Goal: Transaction & Acquisition: Purchase product/service

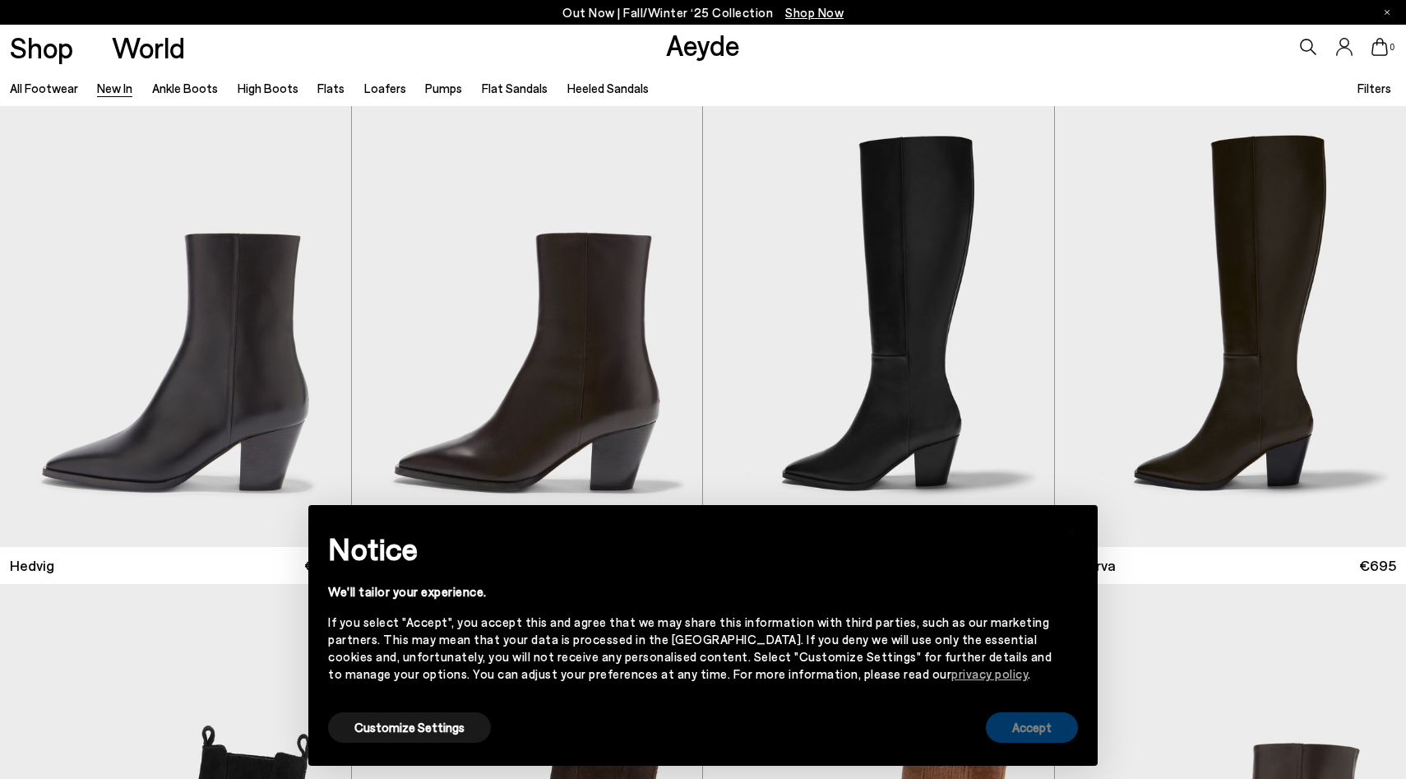
click at [1040, 723] on button "Accept" at bounding box center [1032, 727] width 92 height 30
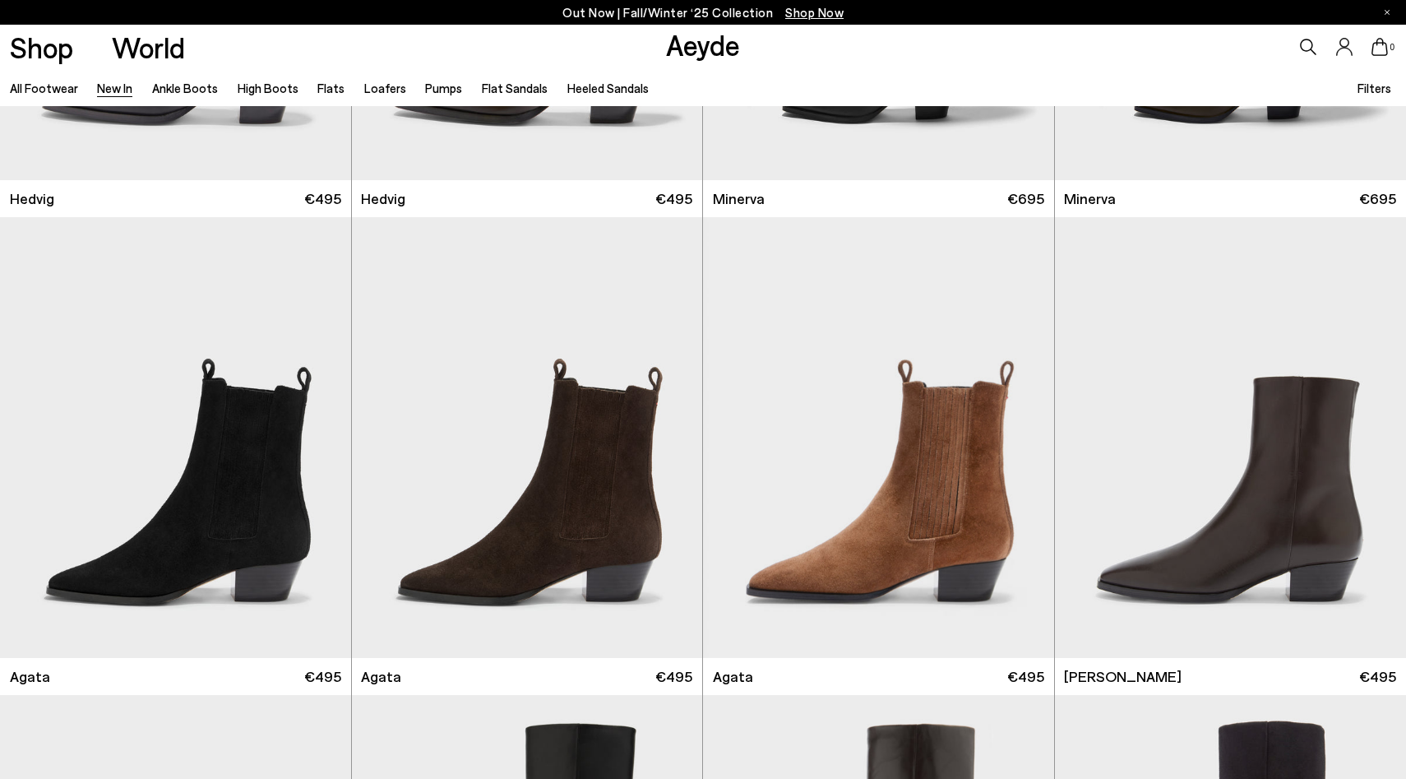
scroll to position [371, 0]
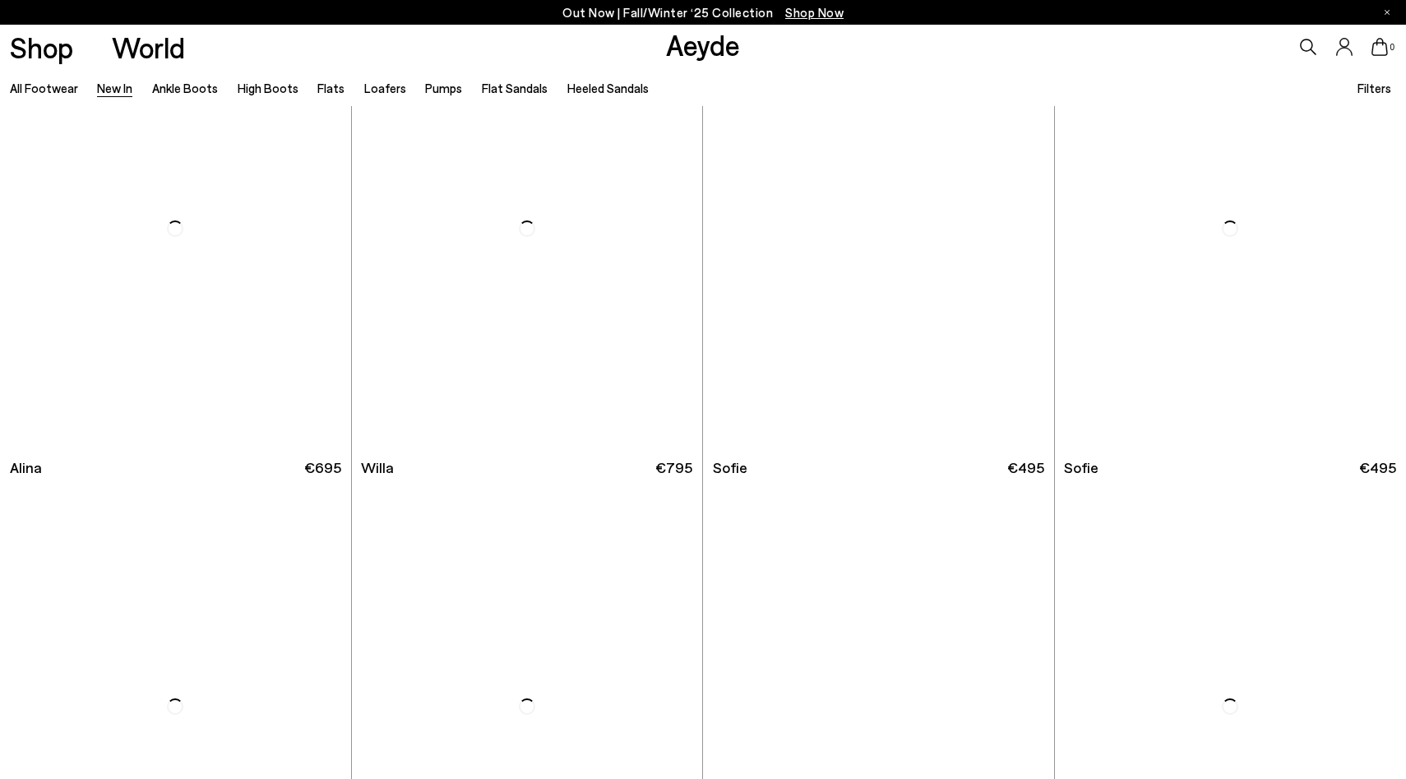
scroll to position [5831, 0]
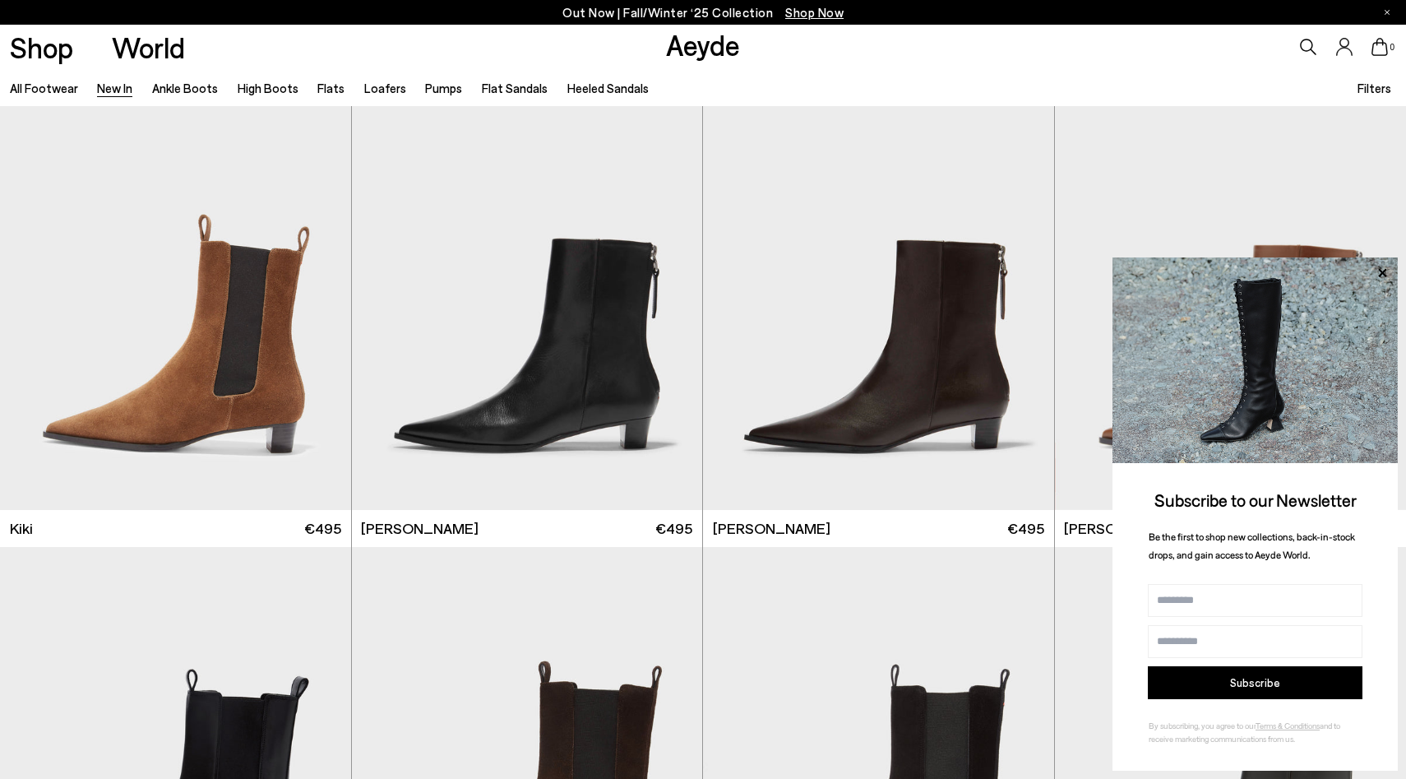
scroll to position [7204, 0]
click at [1379, 270] on icon at bounding box center [1381, 272] width 21 height 21
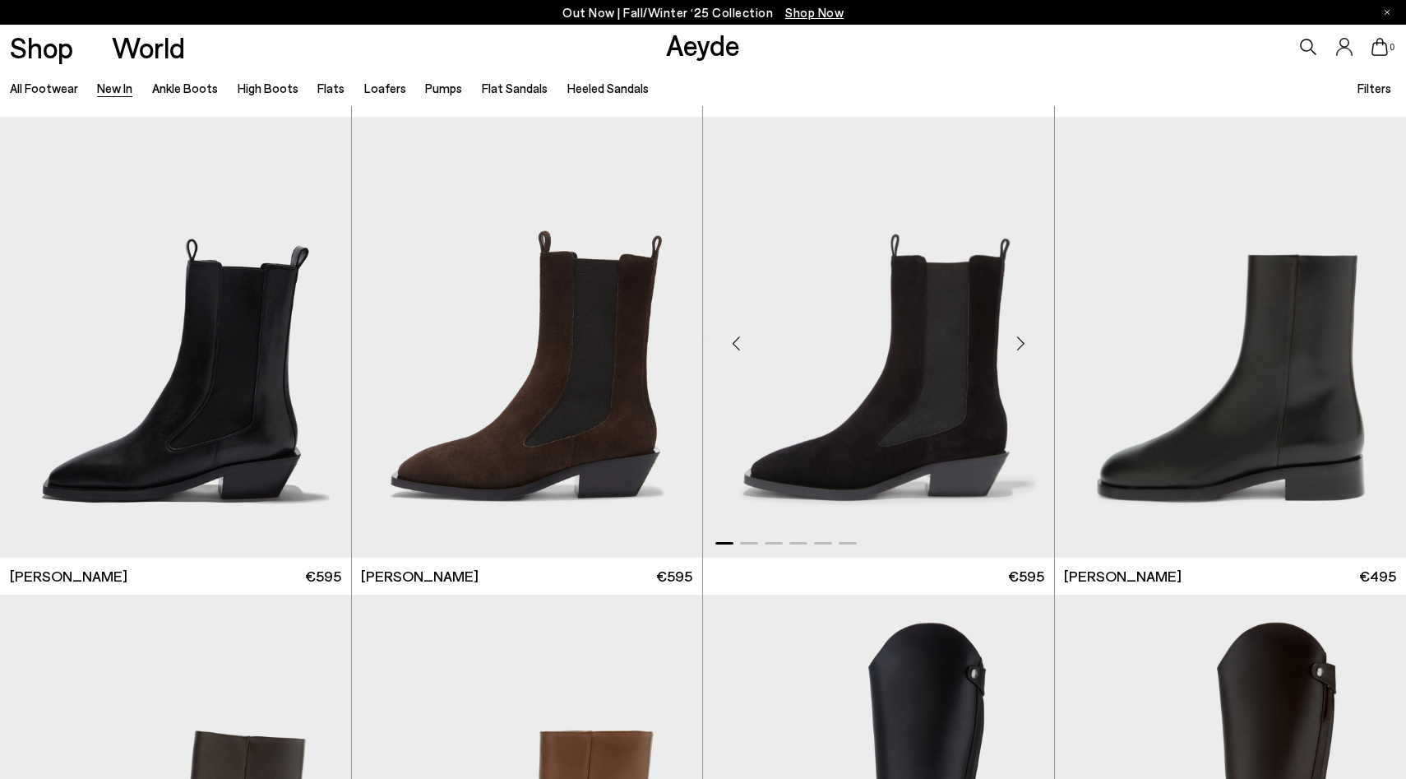
scroll to position [7636, 0]
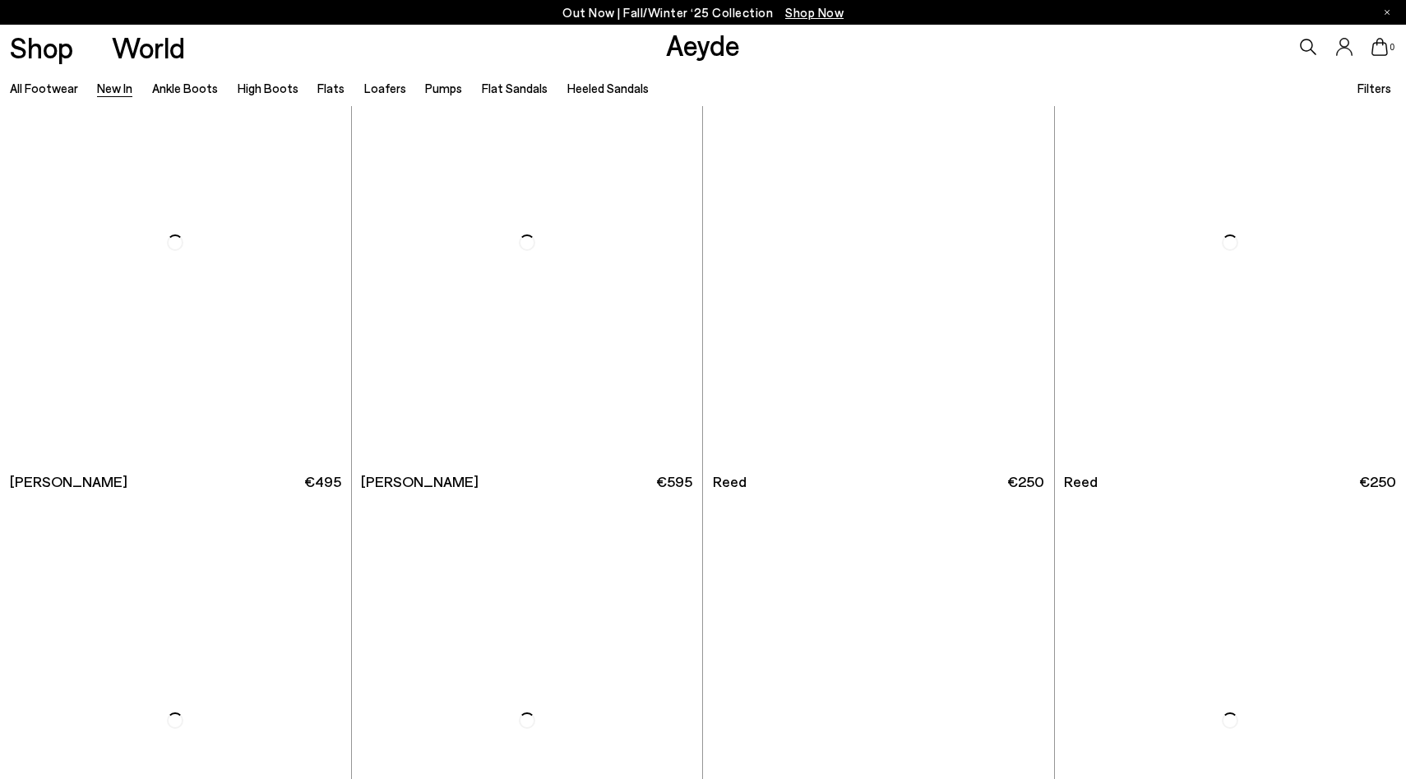
scroll to position [11553, 0]
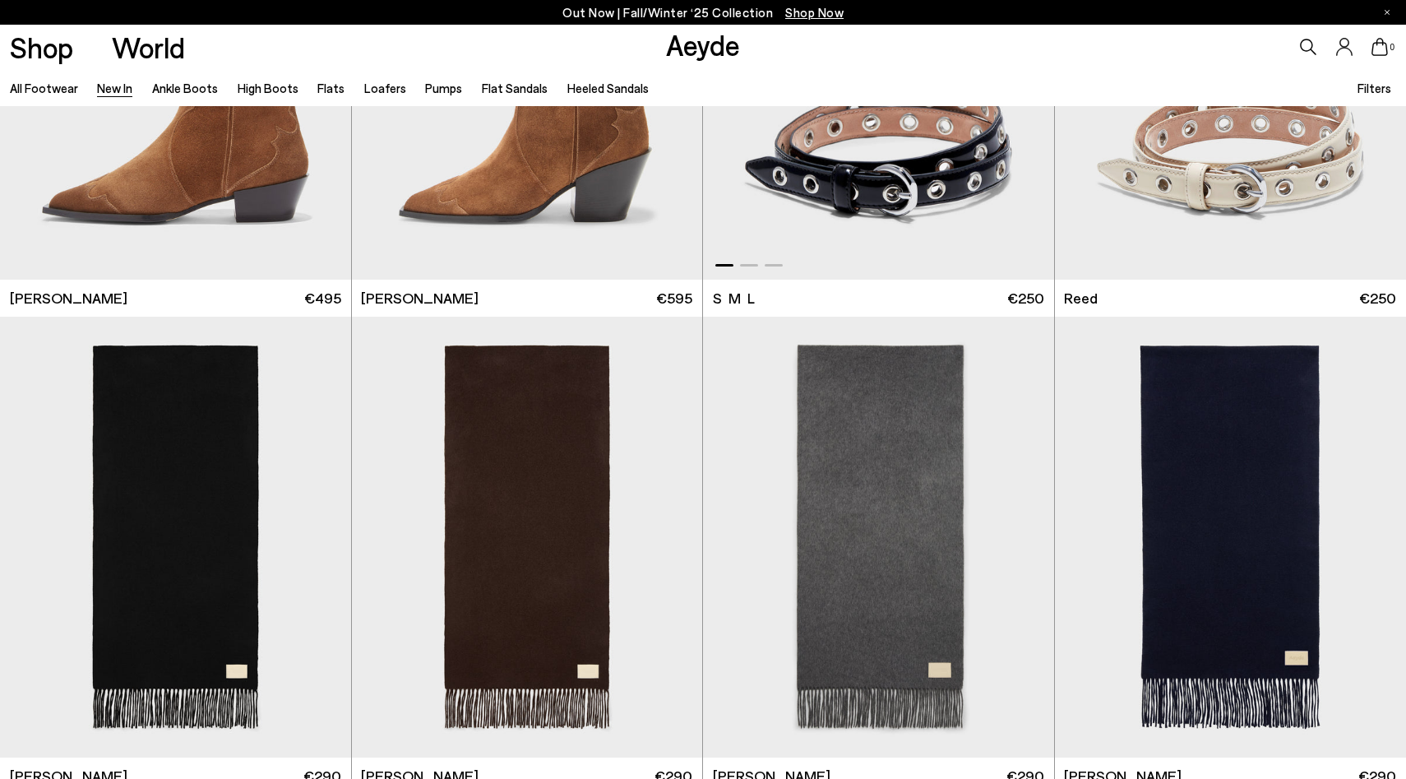
scroll to position [11420, 0]
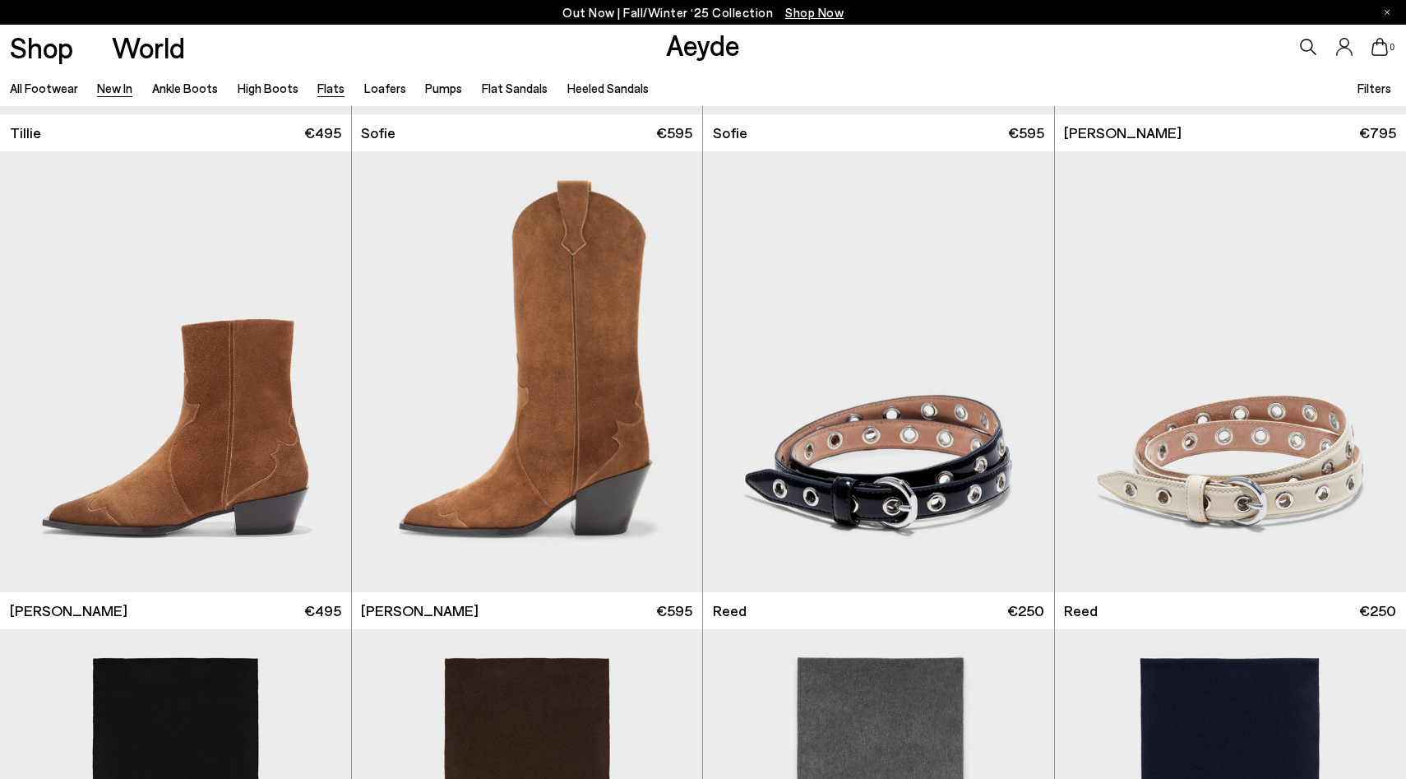
click at [324, 89] on link "Flats" at bounding box center [330, 88] width 27 height 15
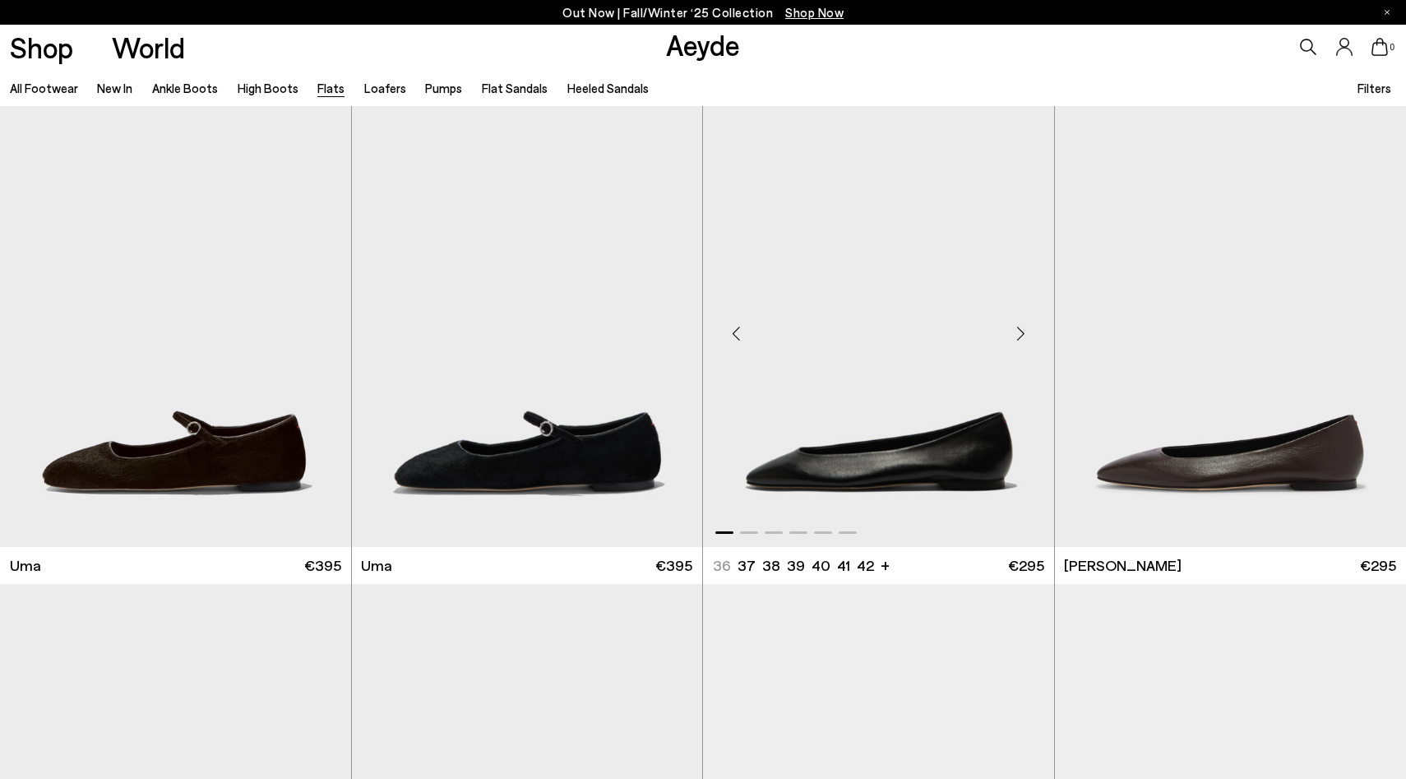
click at [884, 565] on div "Ellie 36 37 37.5 38.5 38 +" at bounding box center [878, 565] width 331 height 21
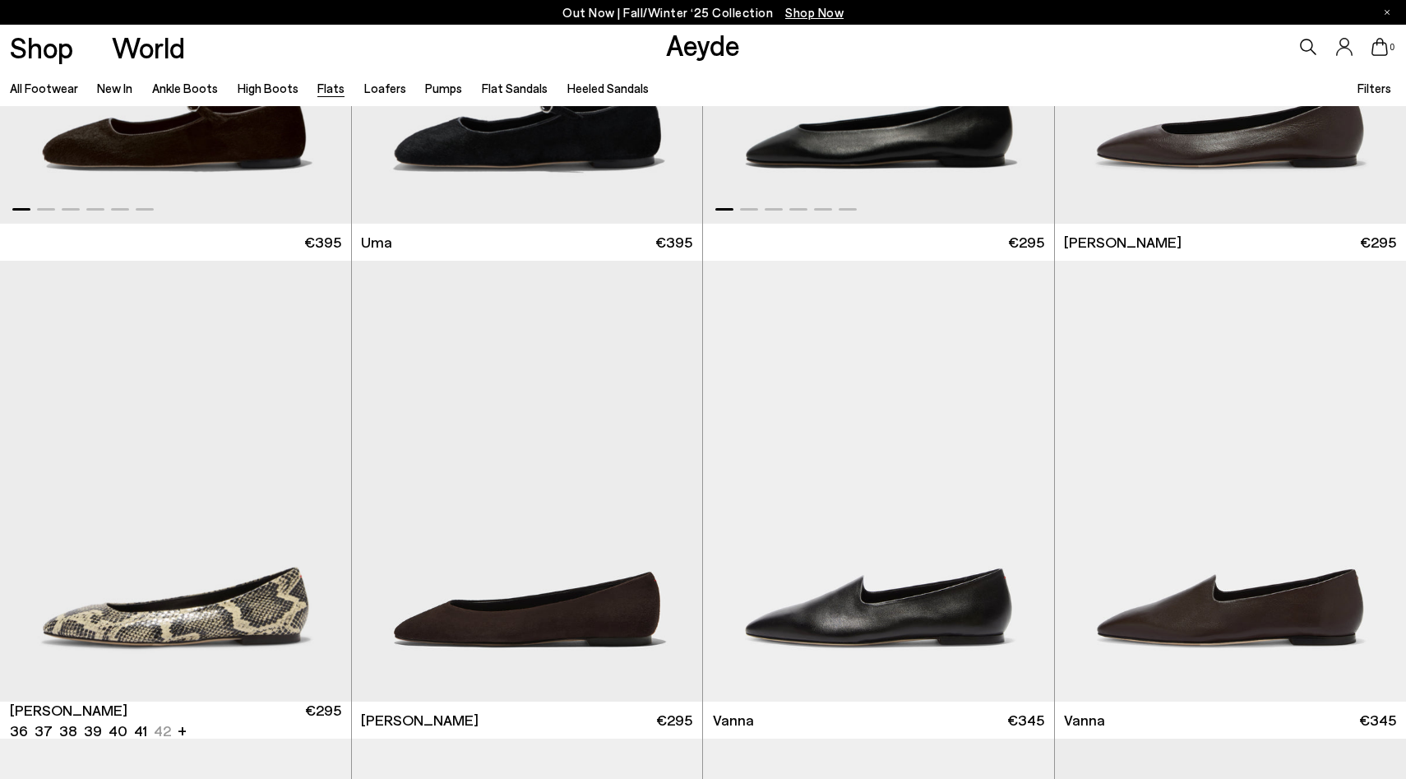
scroll to position [336, 0]
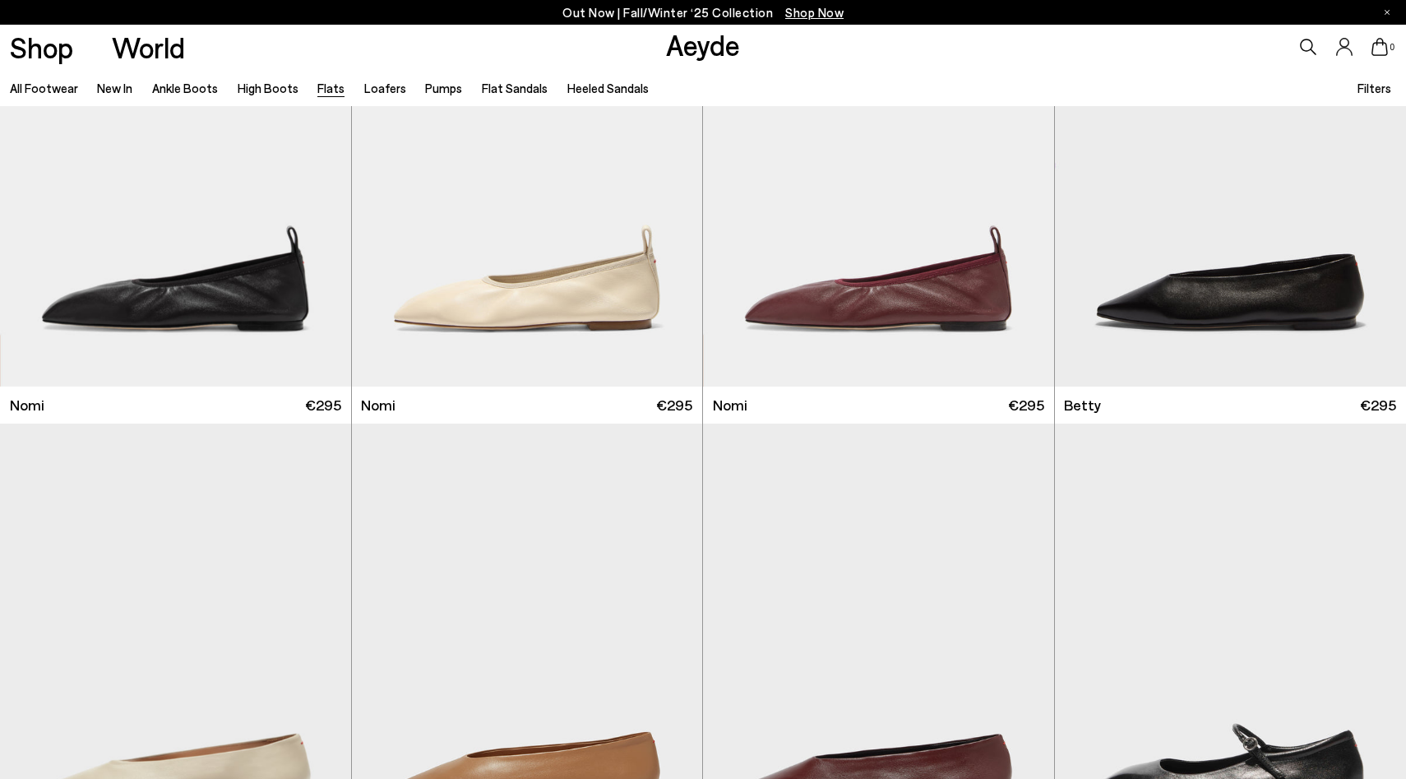
scroll to position [1121, 0]
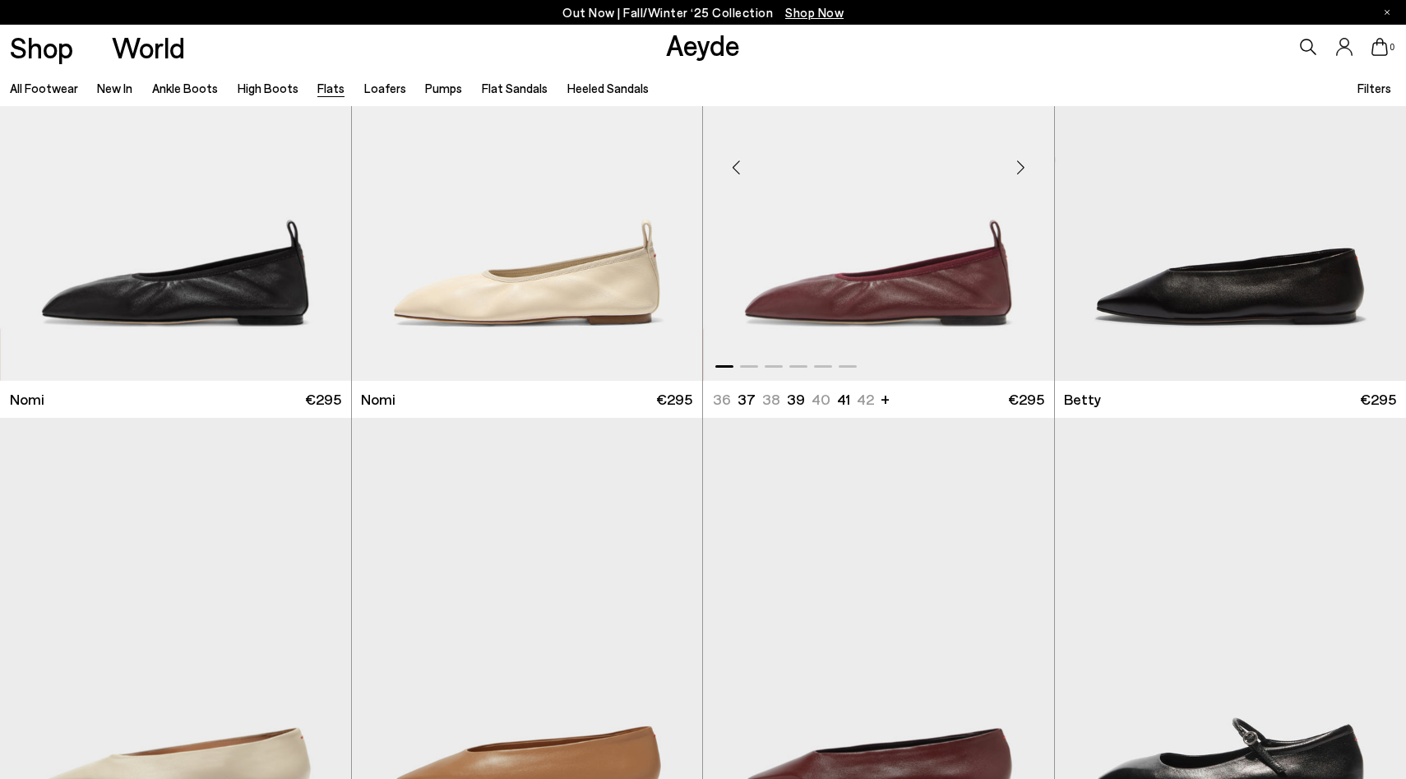
click at [860, 314] on img "1 / 6" at bounding box center [878, 160] width 351 height 441
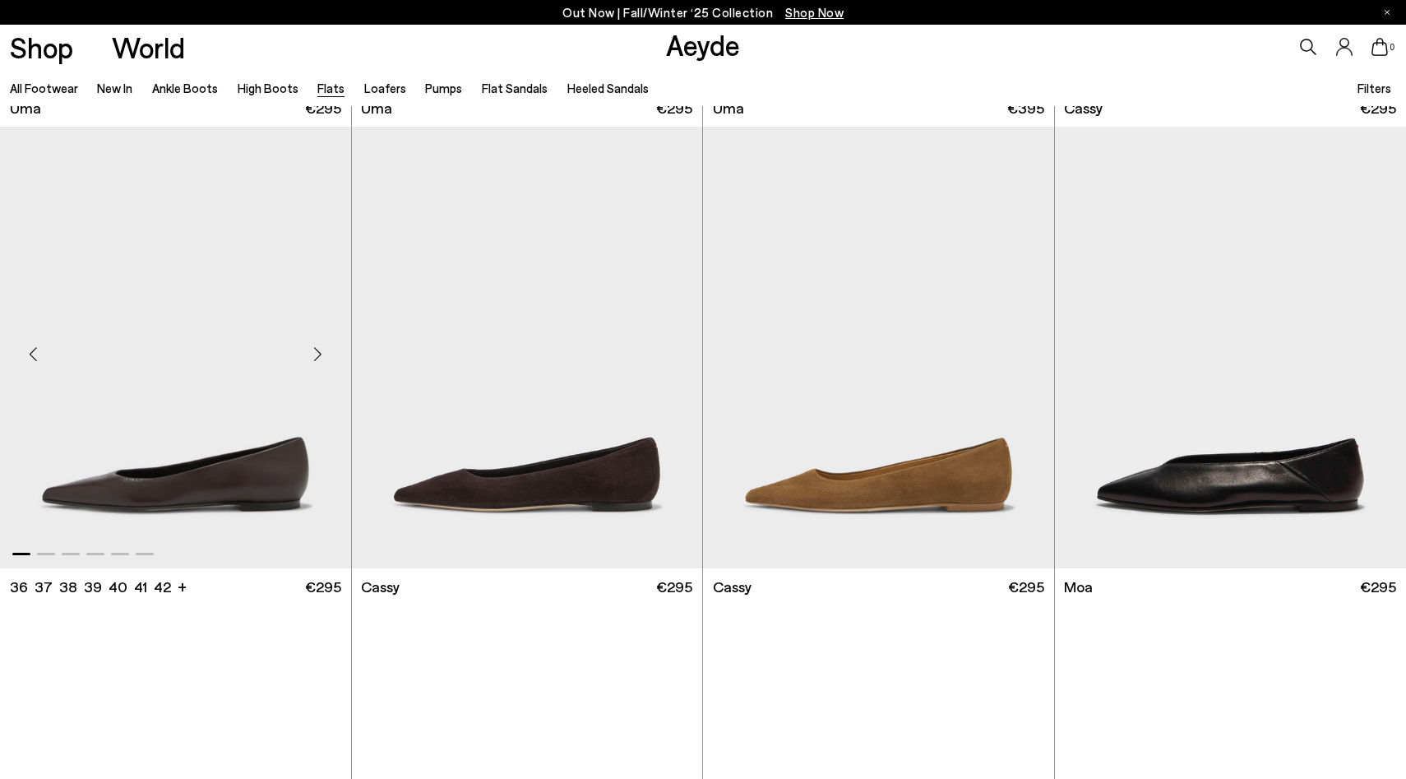
scroll to position [2853, 0]
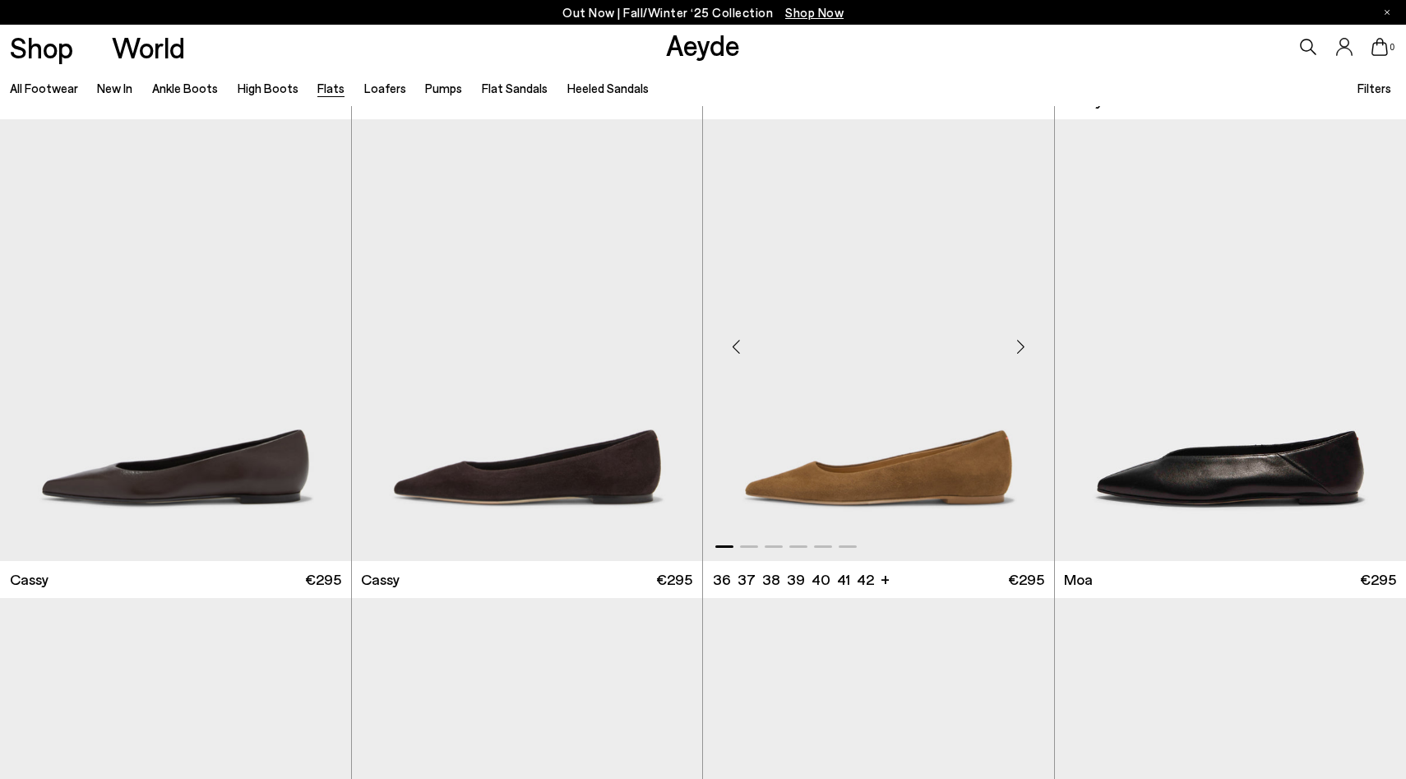
click at [901, 478] on img "1 / 6" at bounding box center [878, 339] width 351 height 441
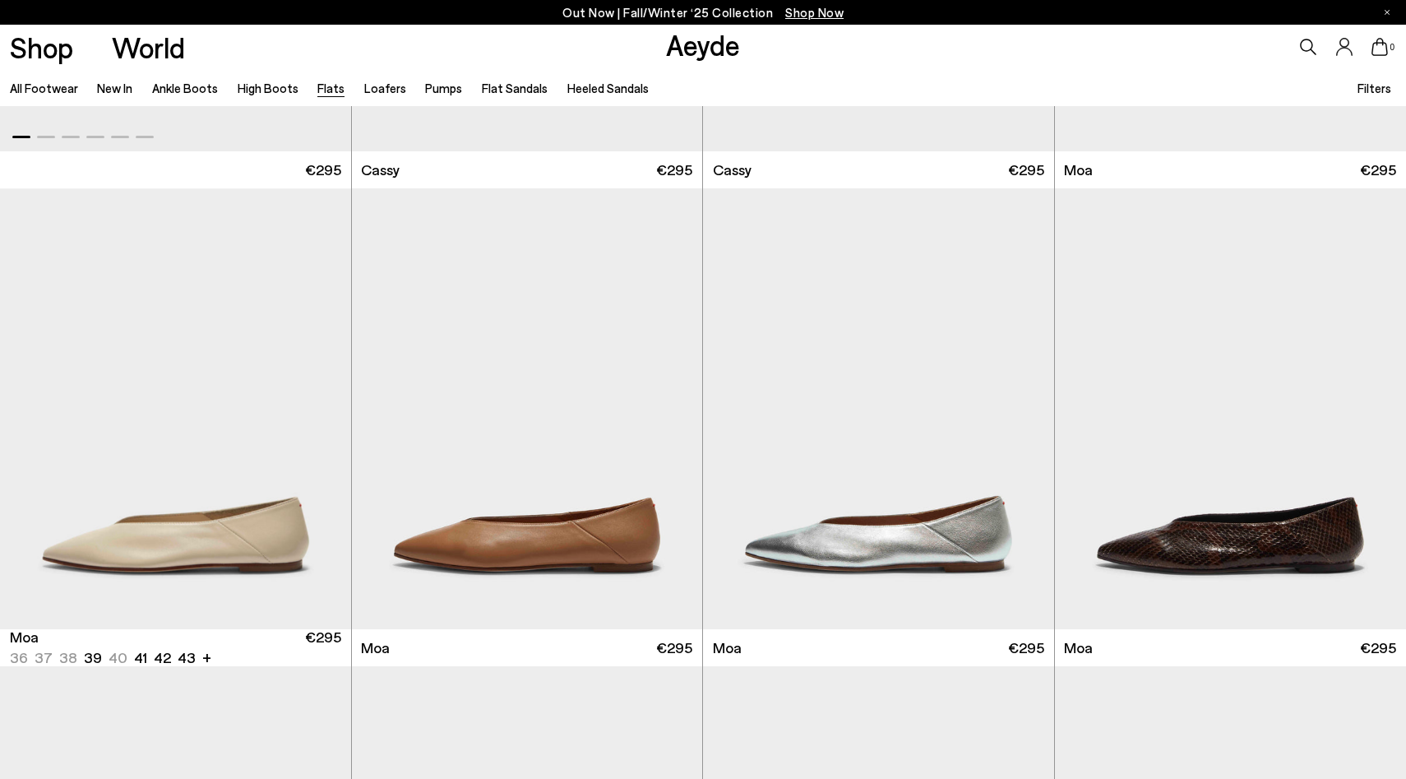
scroll to position [3271, 0]
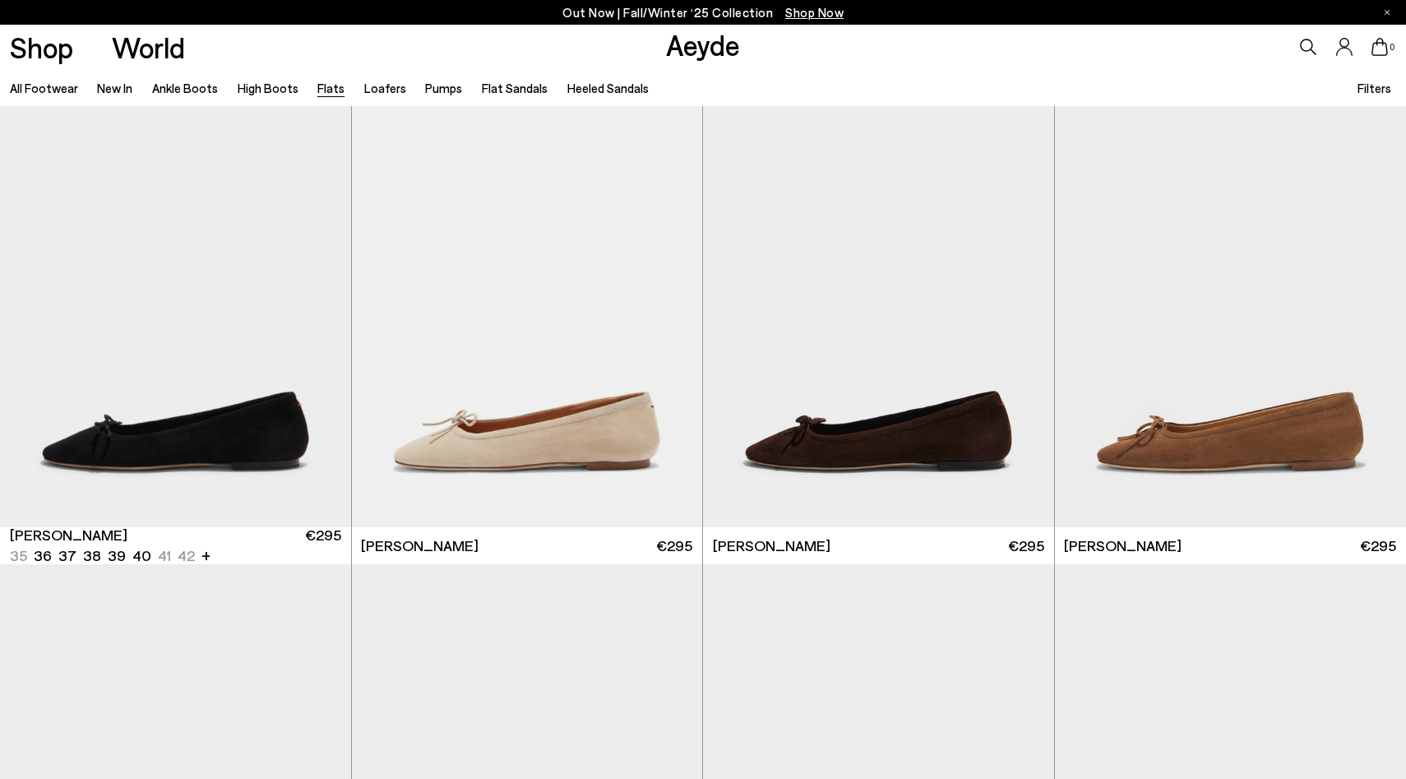
scroll to position [4324, 0]
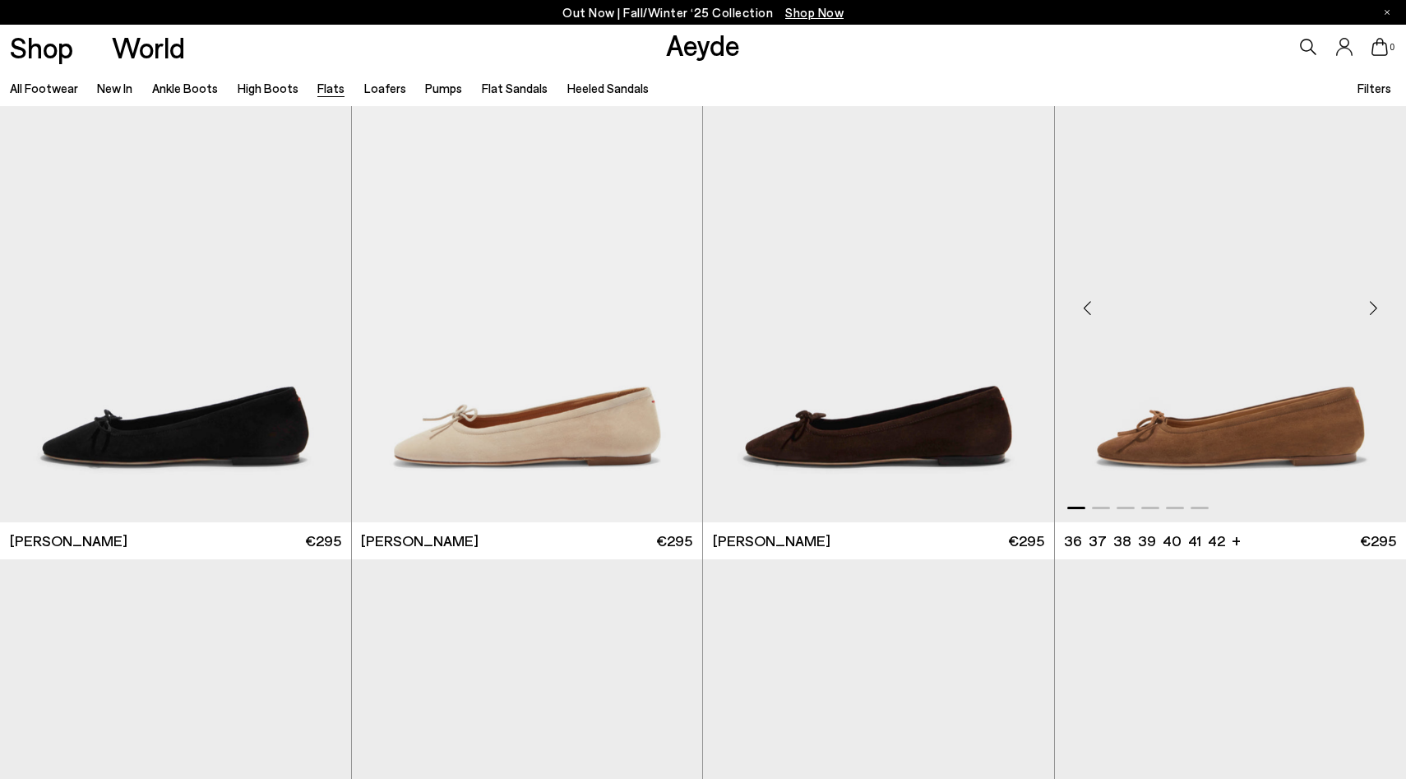
click at [1203, 424] on img "1 / 6" at bounding box center [1231, 301] width 352 height 441
click at [1192, 441] on img "1 / 6" at bounding box center [1231, 301] width 352 height 441
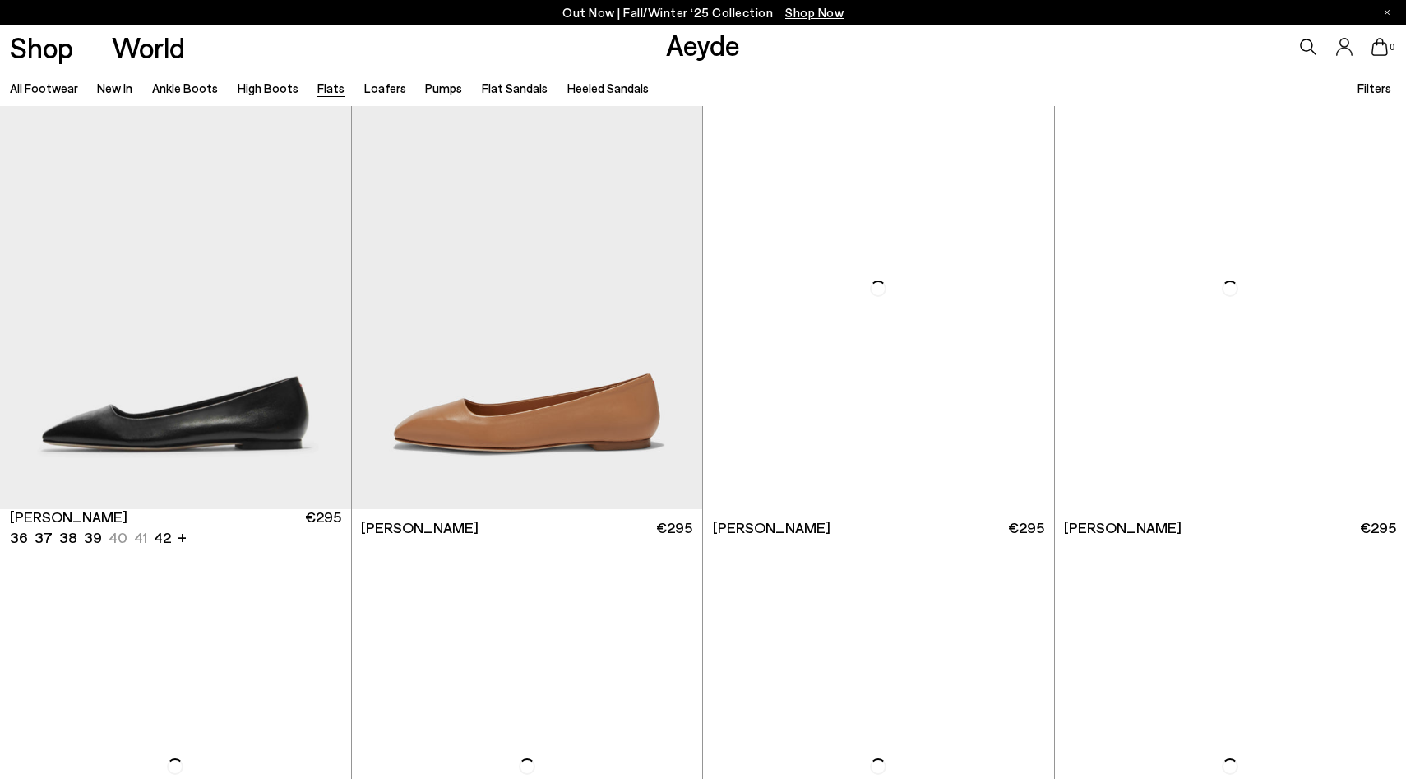
scroll to position [6252, 0]
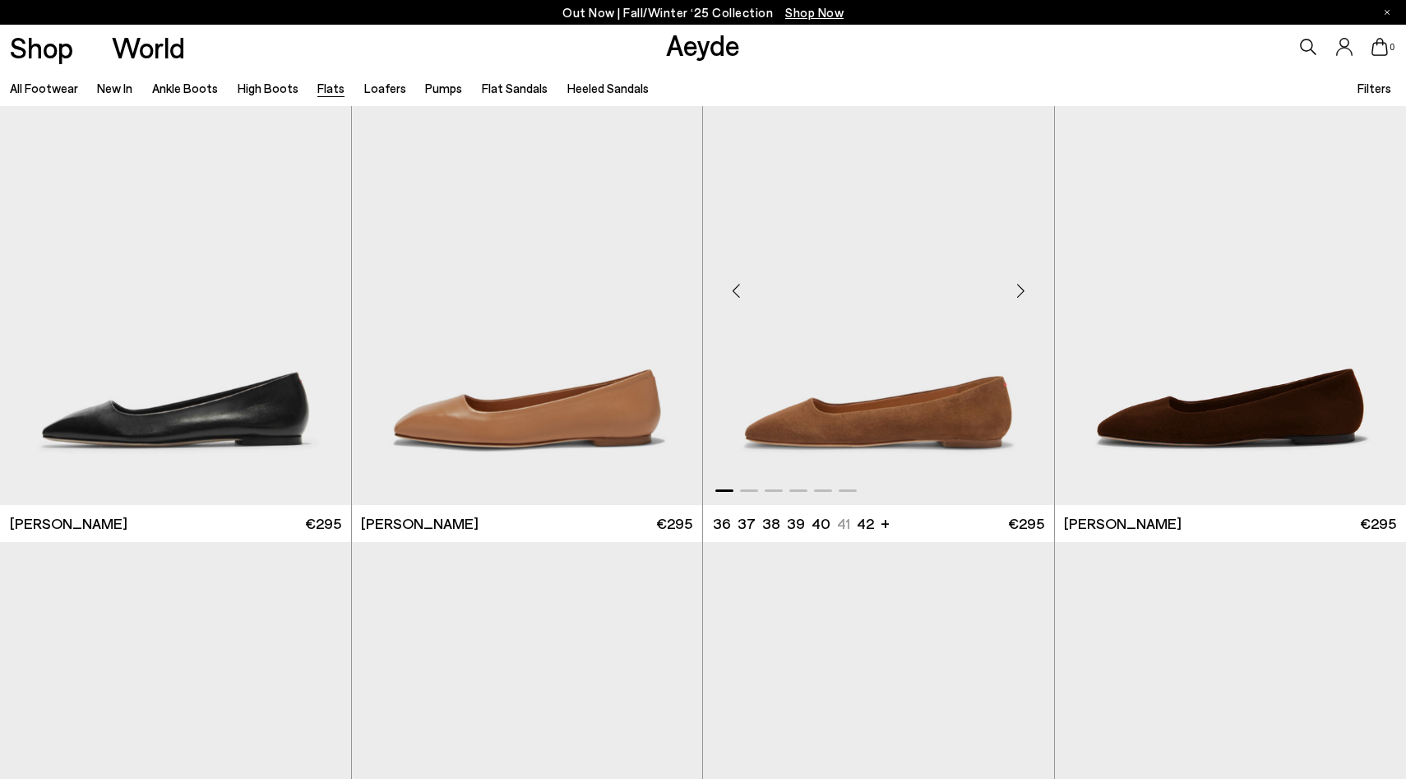
click at [859, 451] on img "1 / 6" at bounding box center [878, 284] width 351 height 441
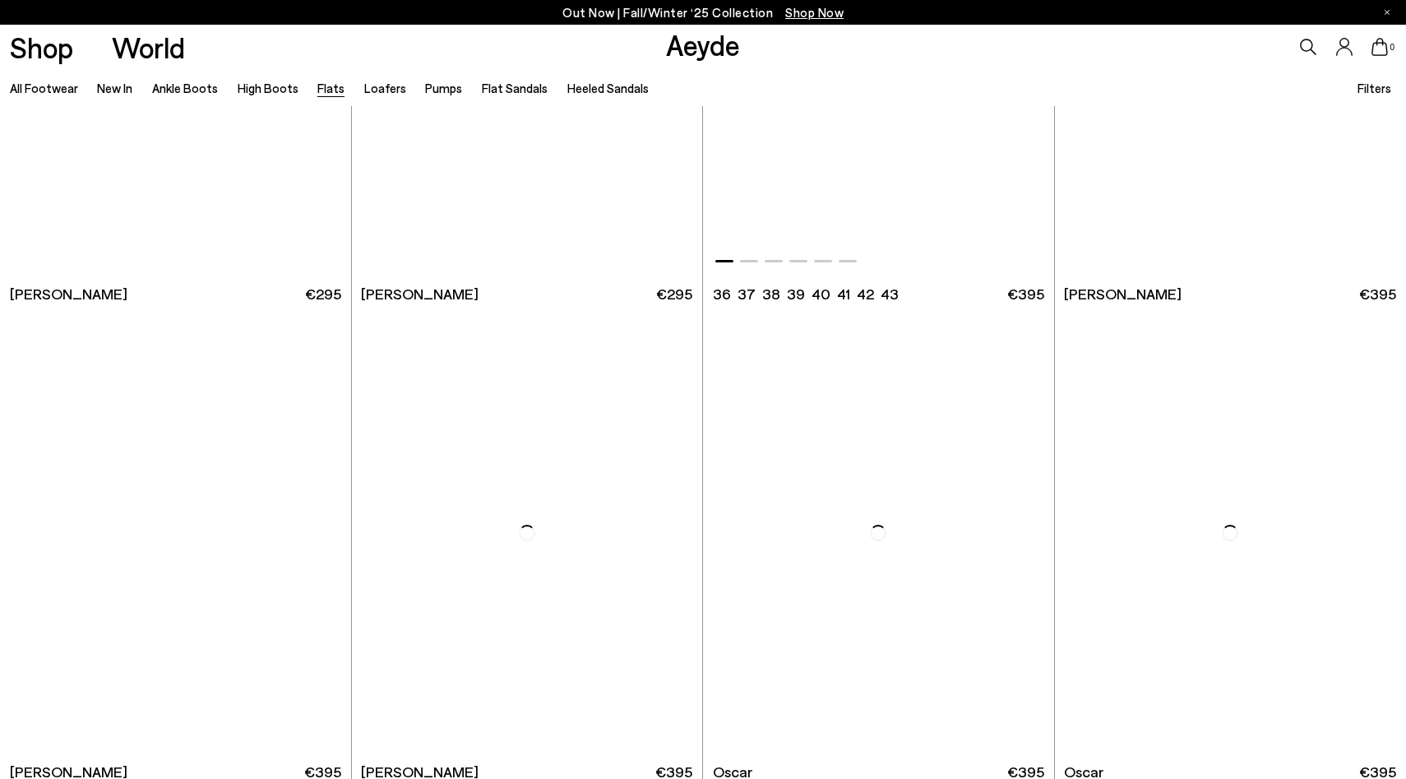
scroll to position [9347, 0]
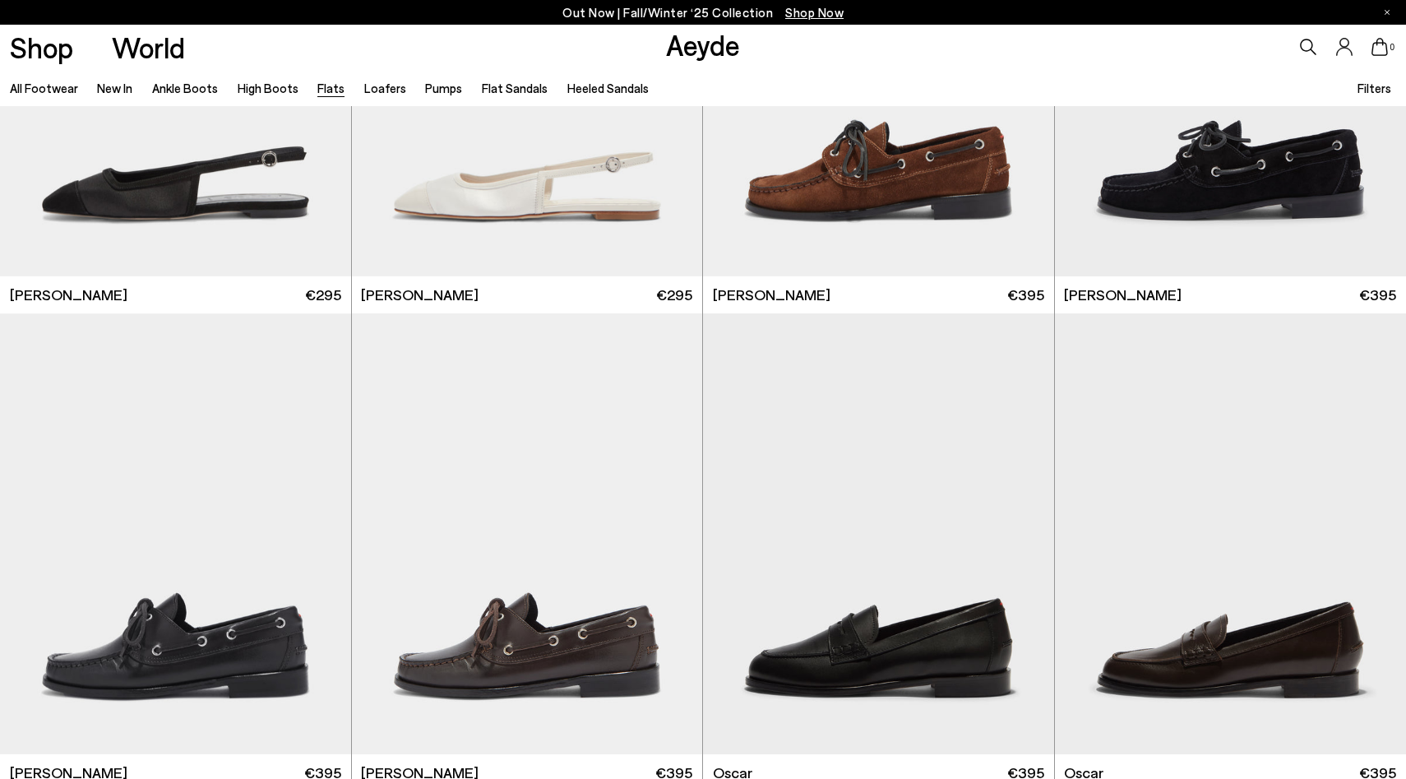
click at [1310, 46] on icon at bounding box center [1308, 47] width 16 height 16
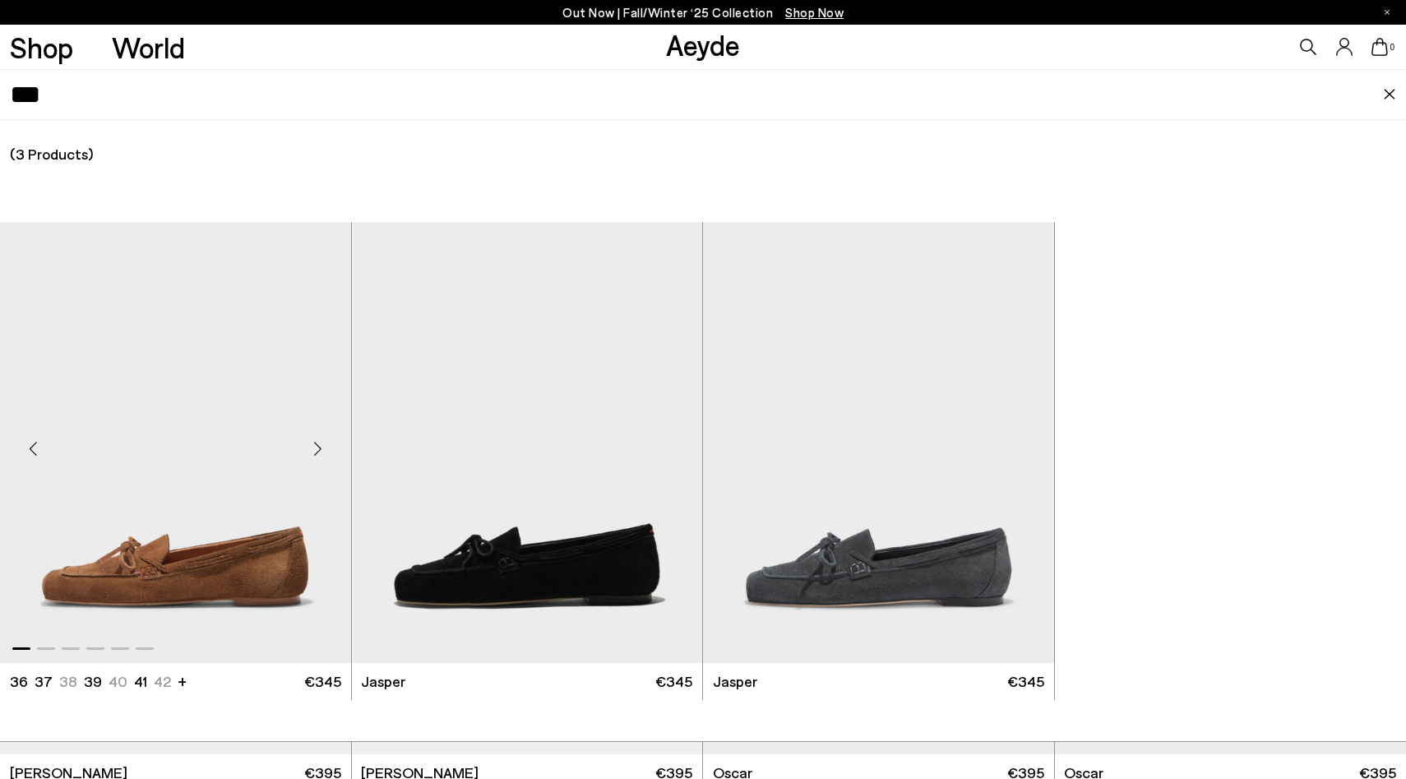
type input "***"
click at [182, 384] on img "1 / 6" at bounding box center [175, 442] width 351 height 441
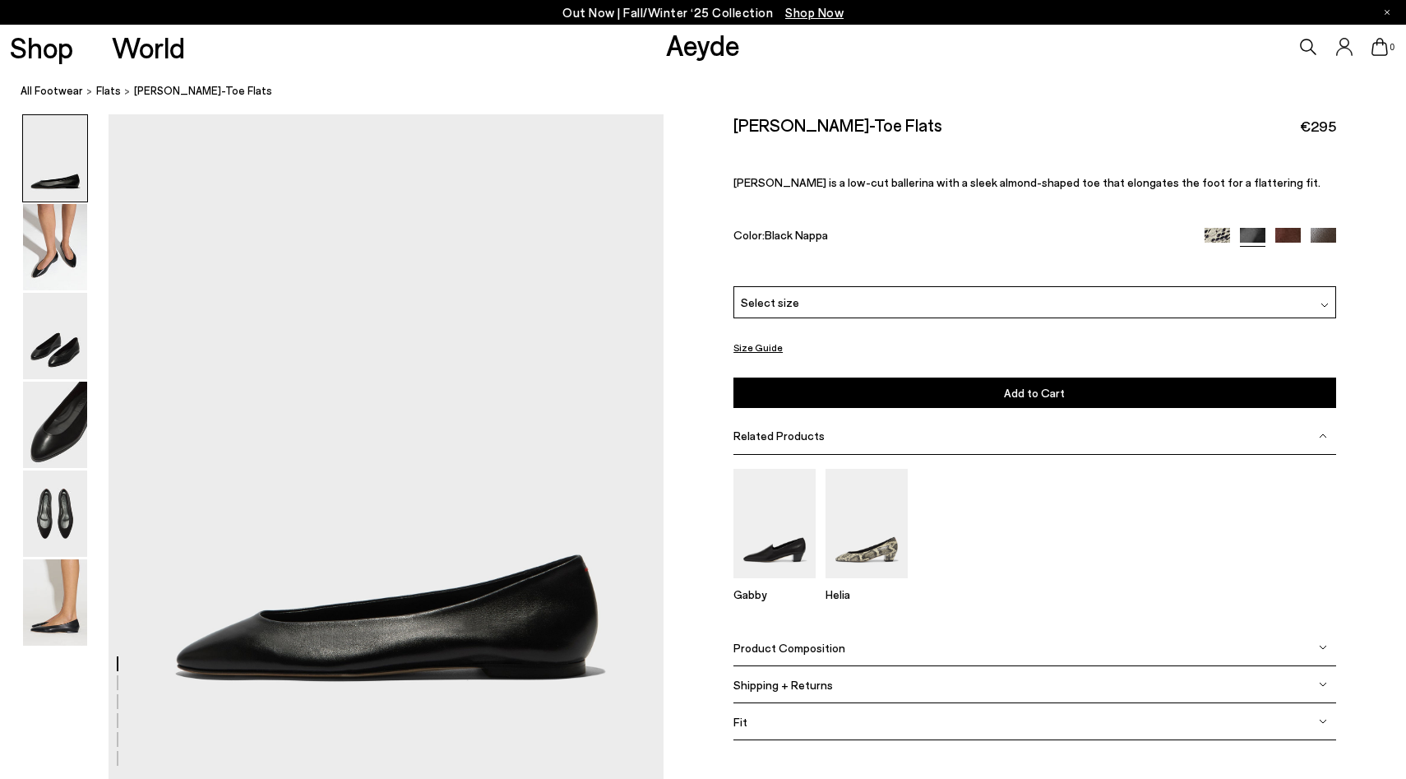
click at [913, 295] on div "Select size" at bounding box center [1034, 302] width 602 height 32
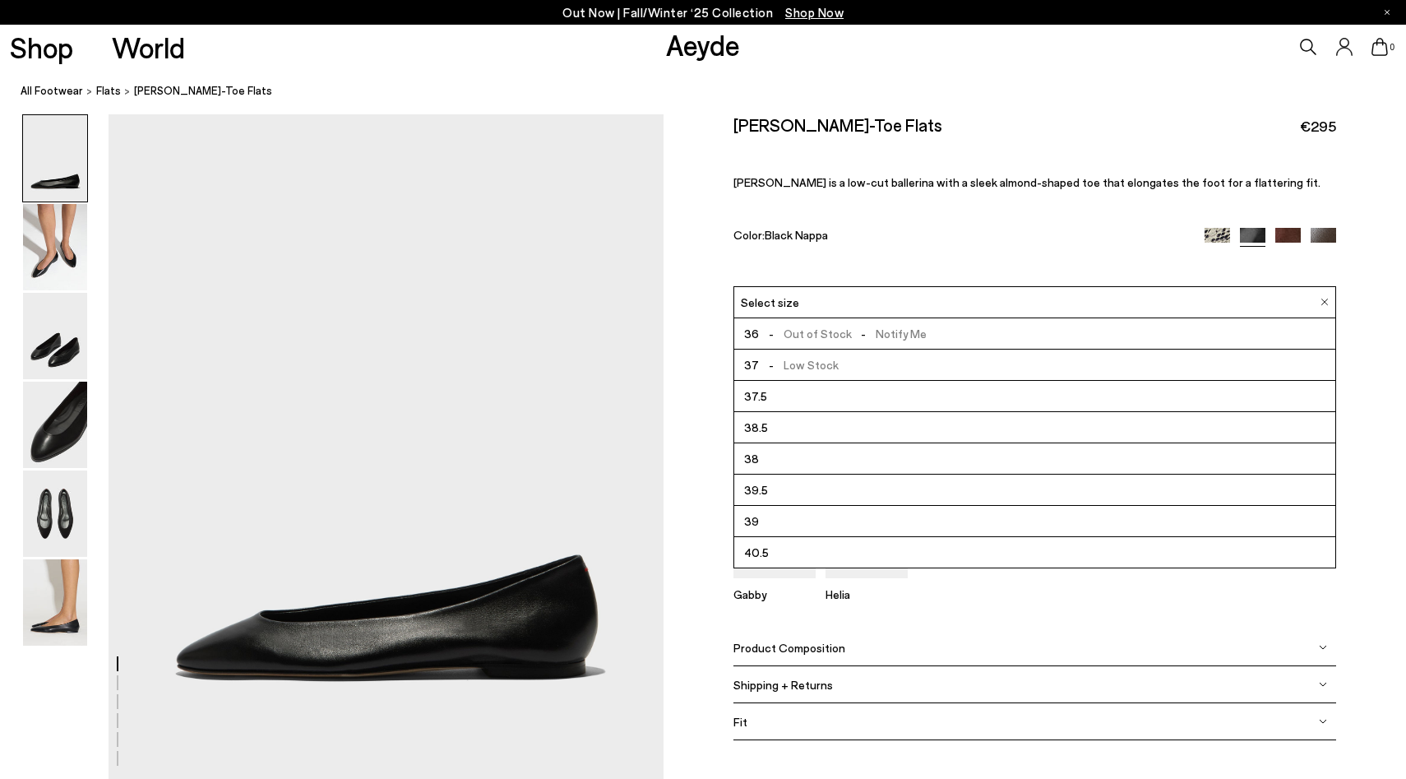
click at [1278, 233] on img at bounding box center [1287, 240] width 25 height 25
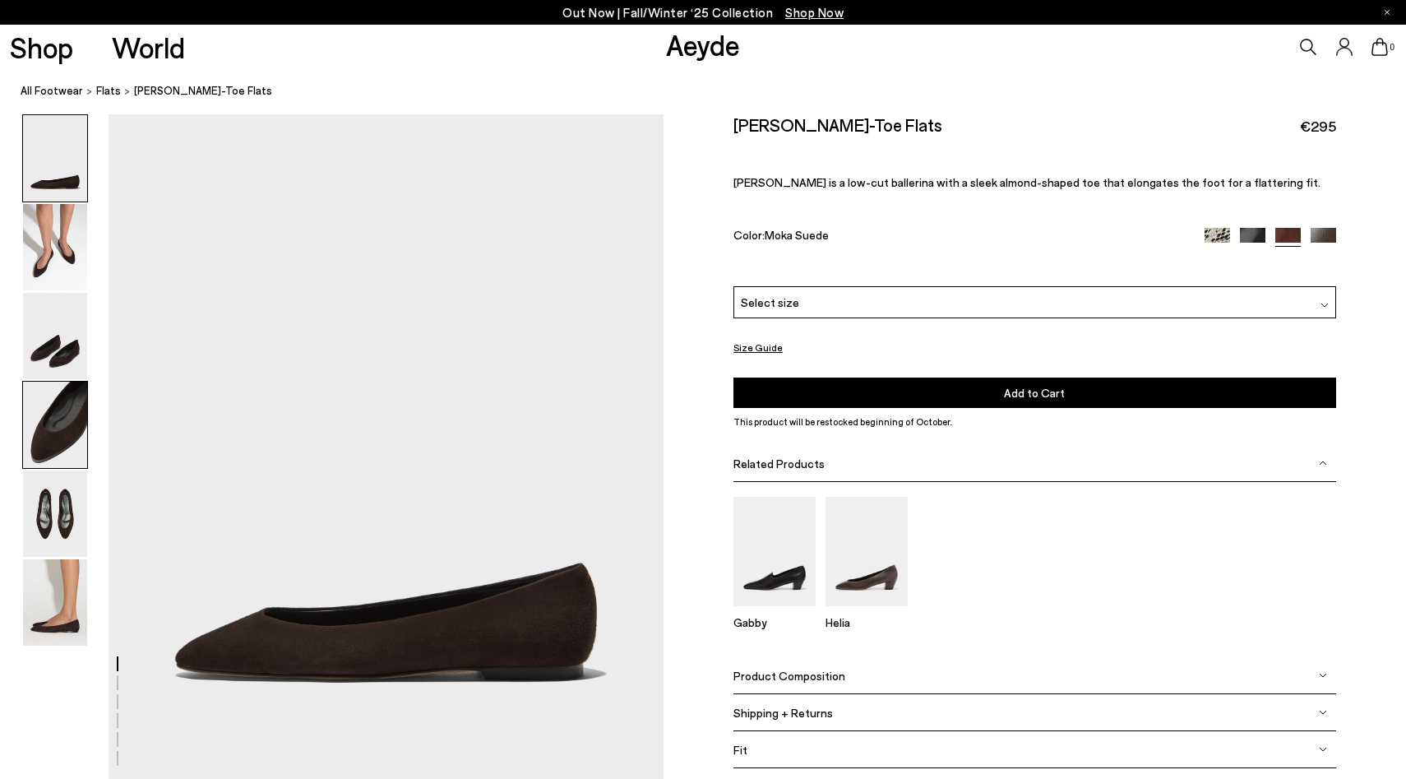
click at [59, 431] on img at bounding box center [55, 424] width 64 height 86
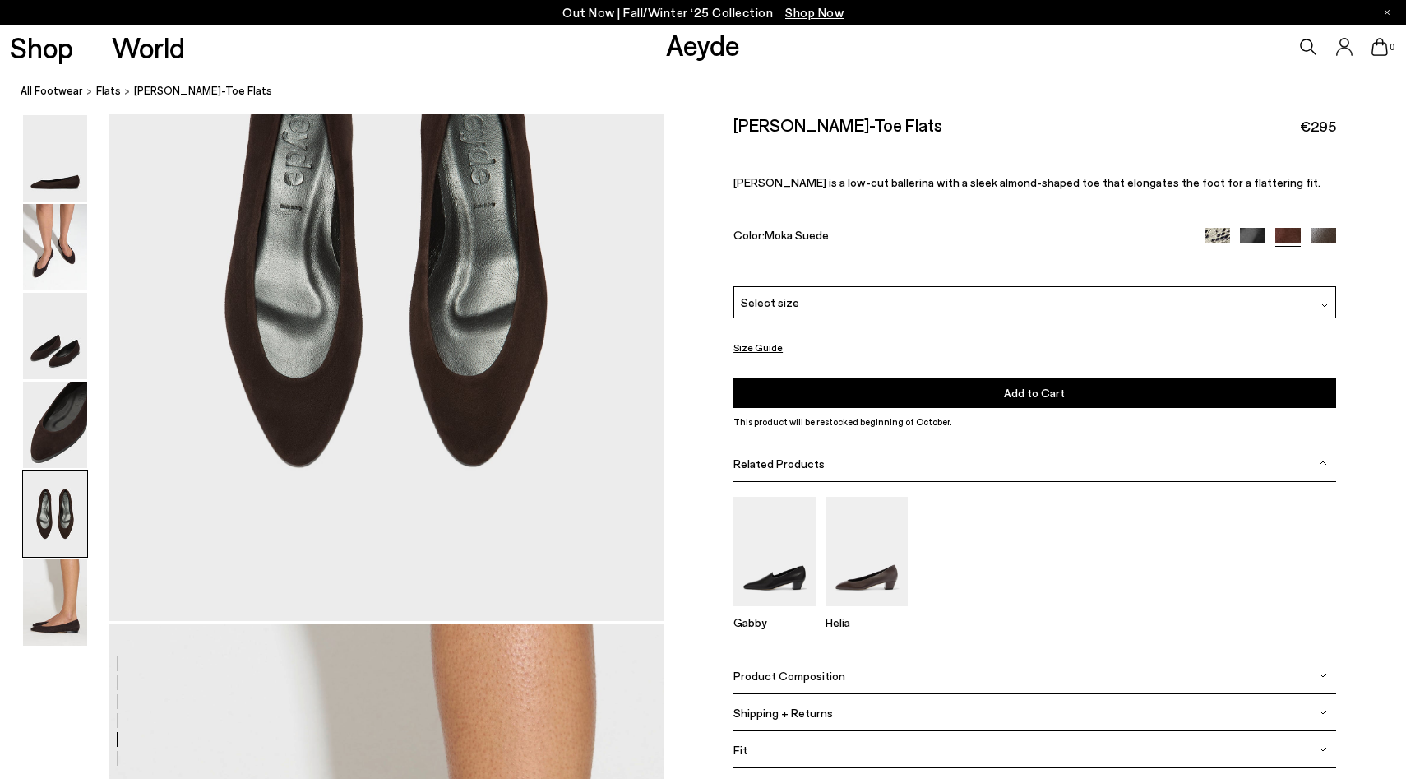
scroll to position [3026, 0]
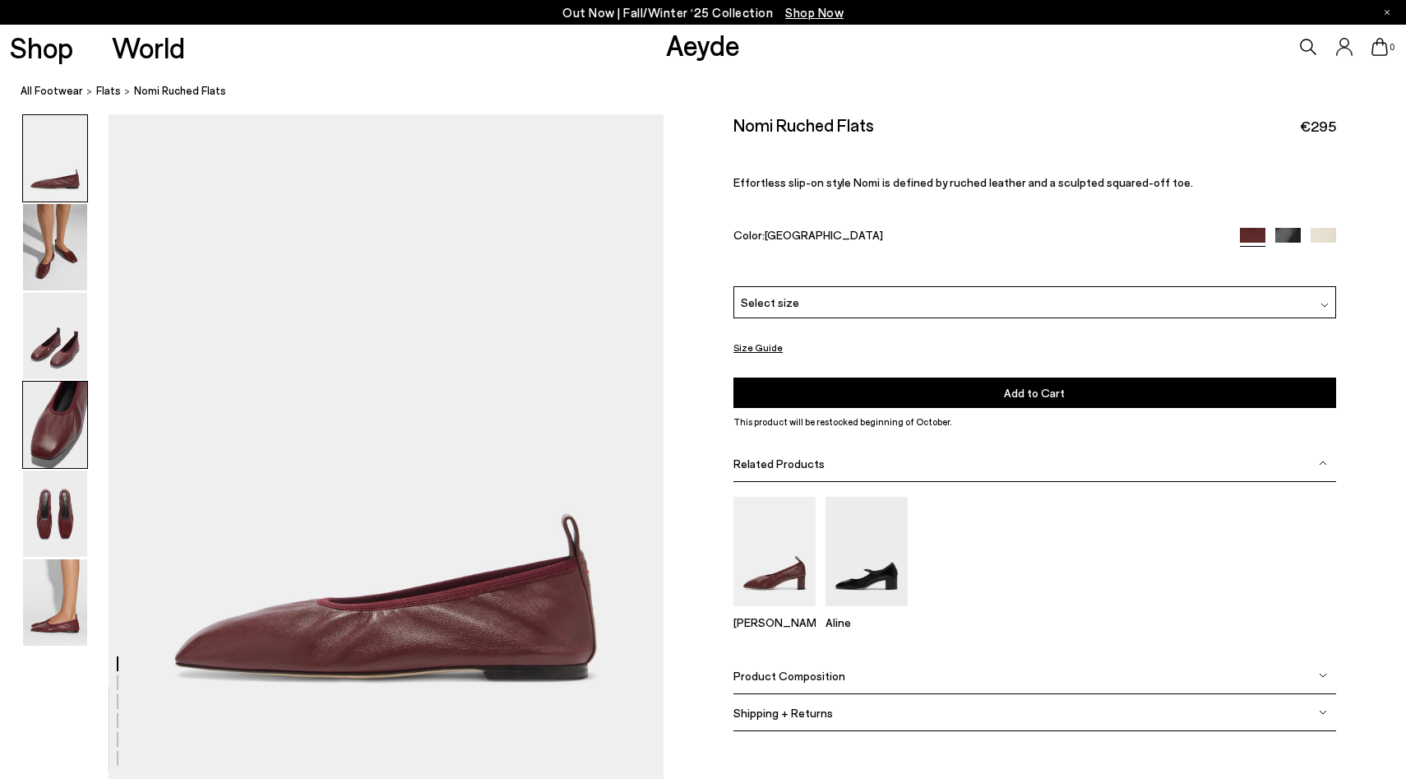
click at [58, 433] on img at bounding box center [55, 424] width 64 height 86
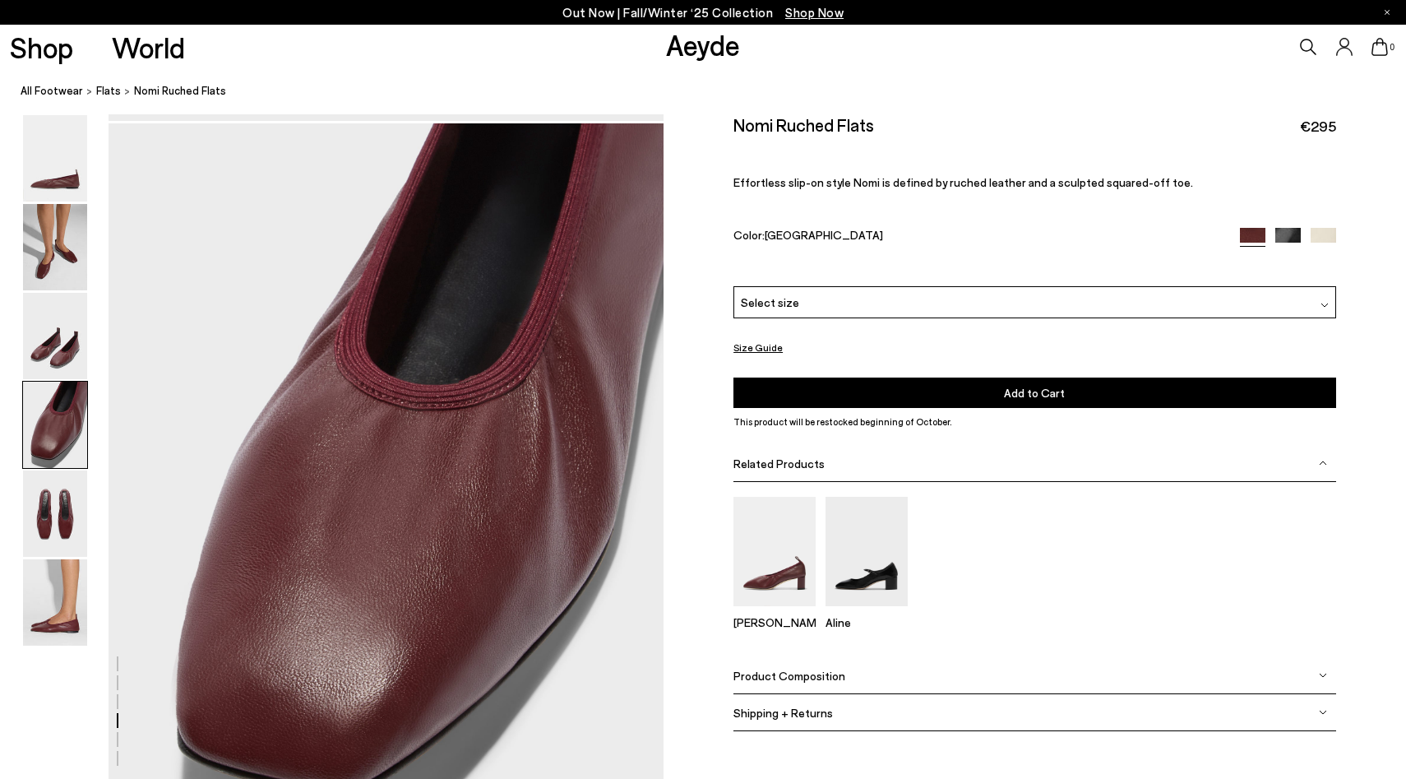
scroll to position [2152, 0]
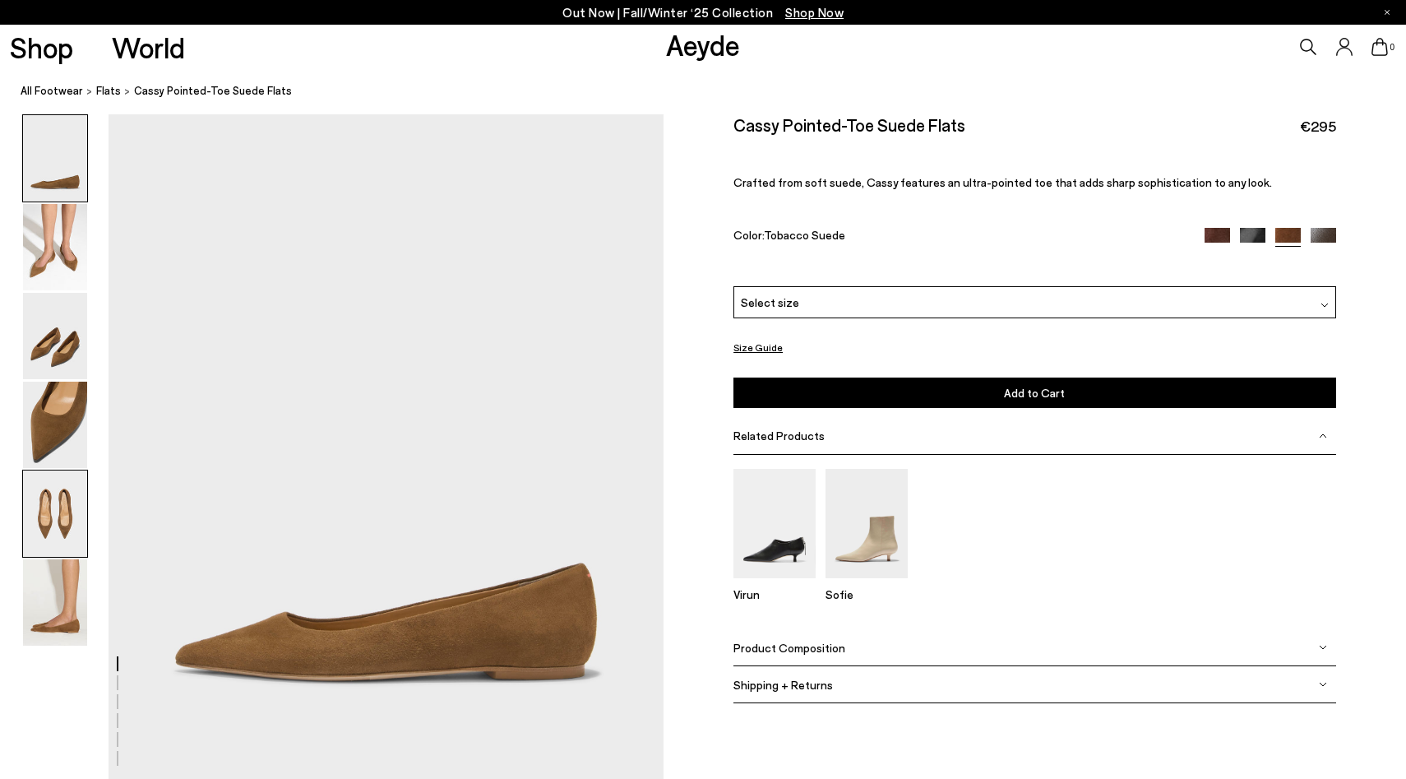
click at [57, 524] on img at bounding box center [55, 513] width 64 height 86
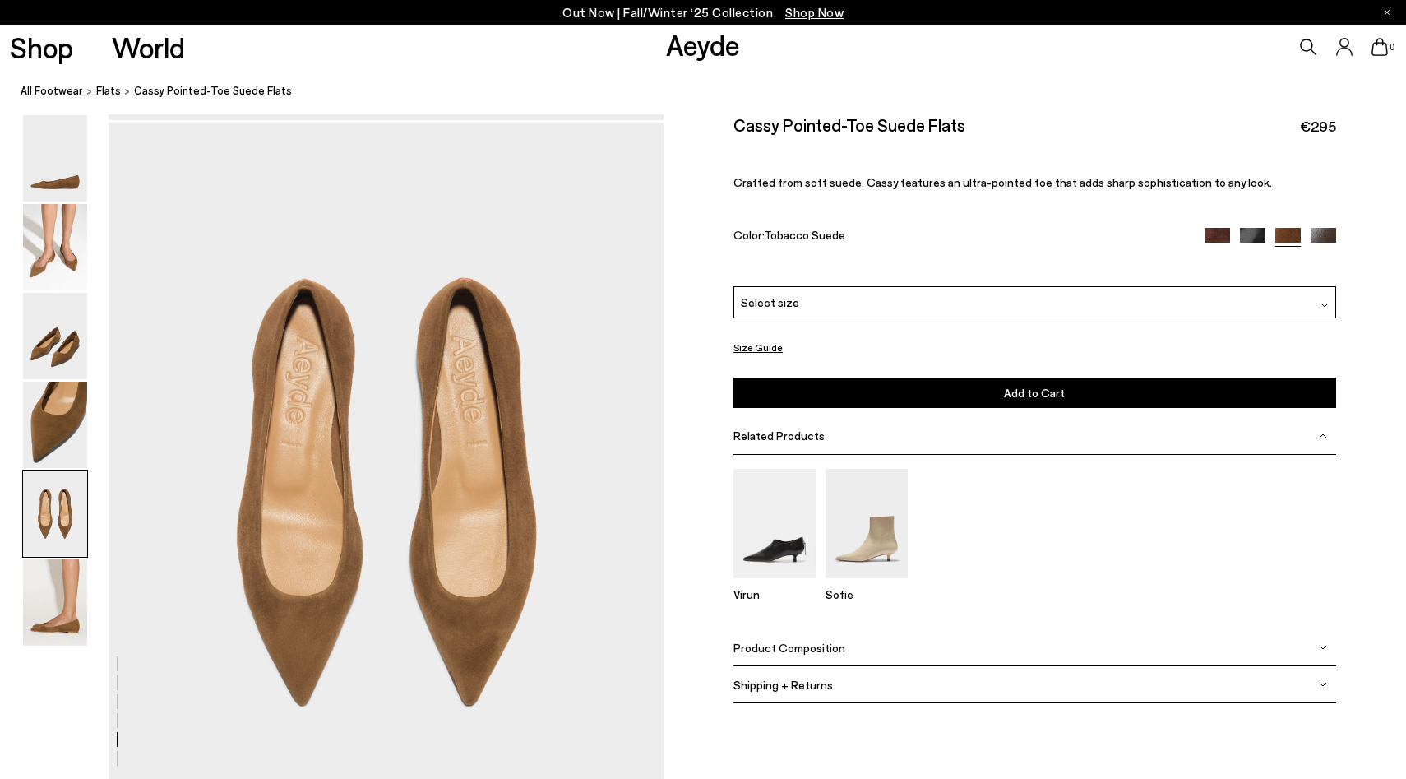
scroll to position [2894, 0]
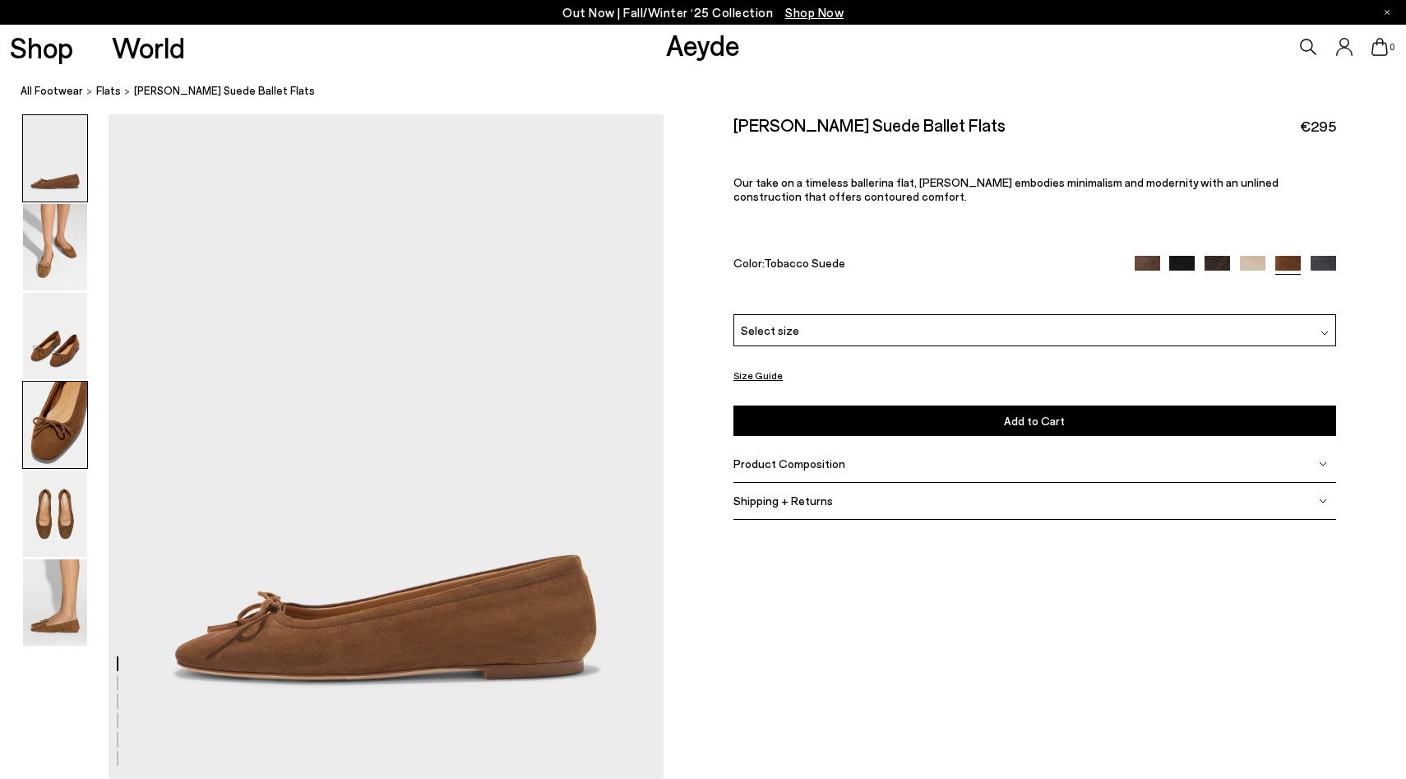
click at [48, 422] on img at bounding box center [55, 424] width 64 height 86
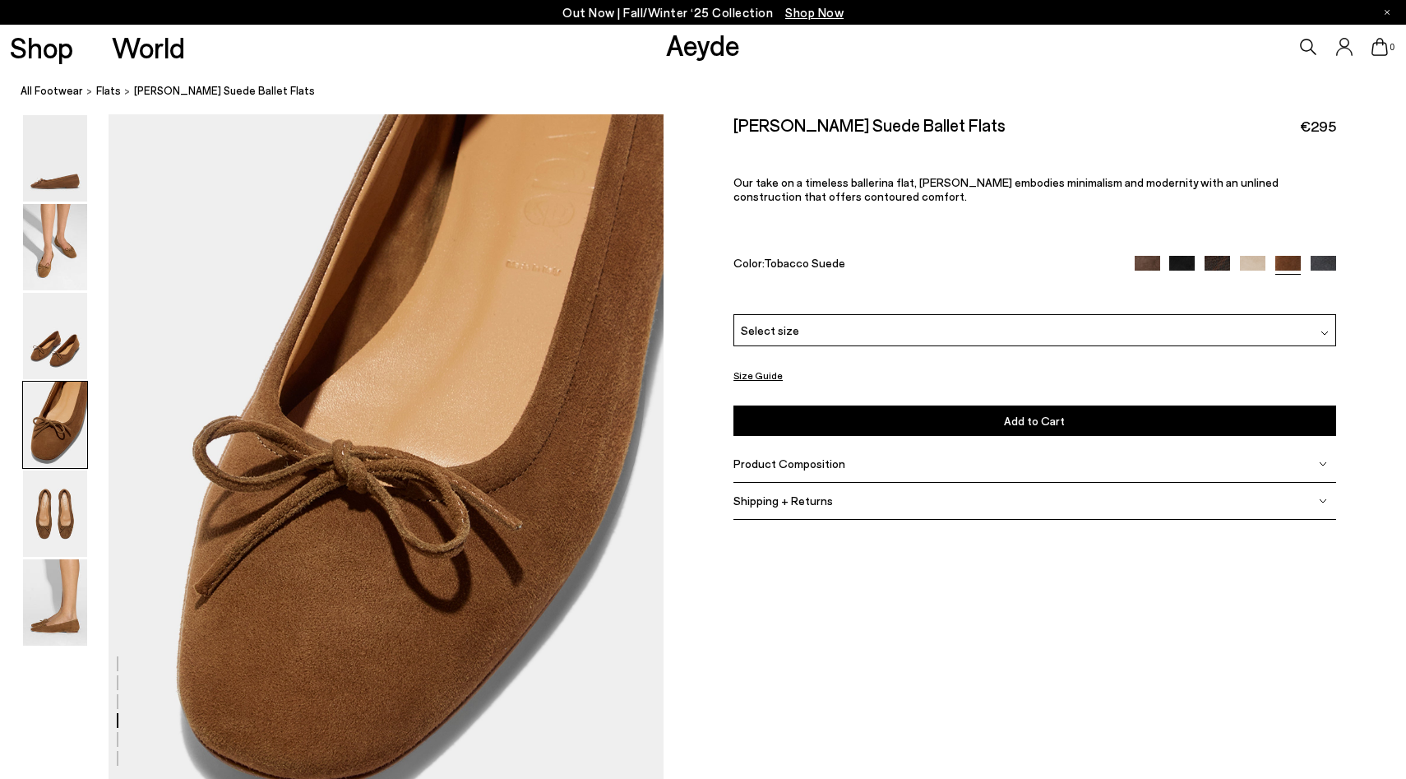
scroll to position [2152, 0]
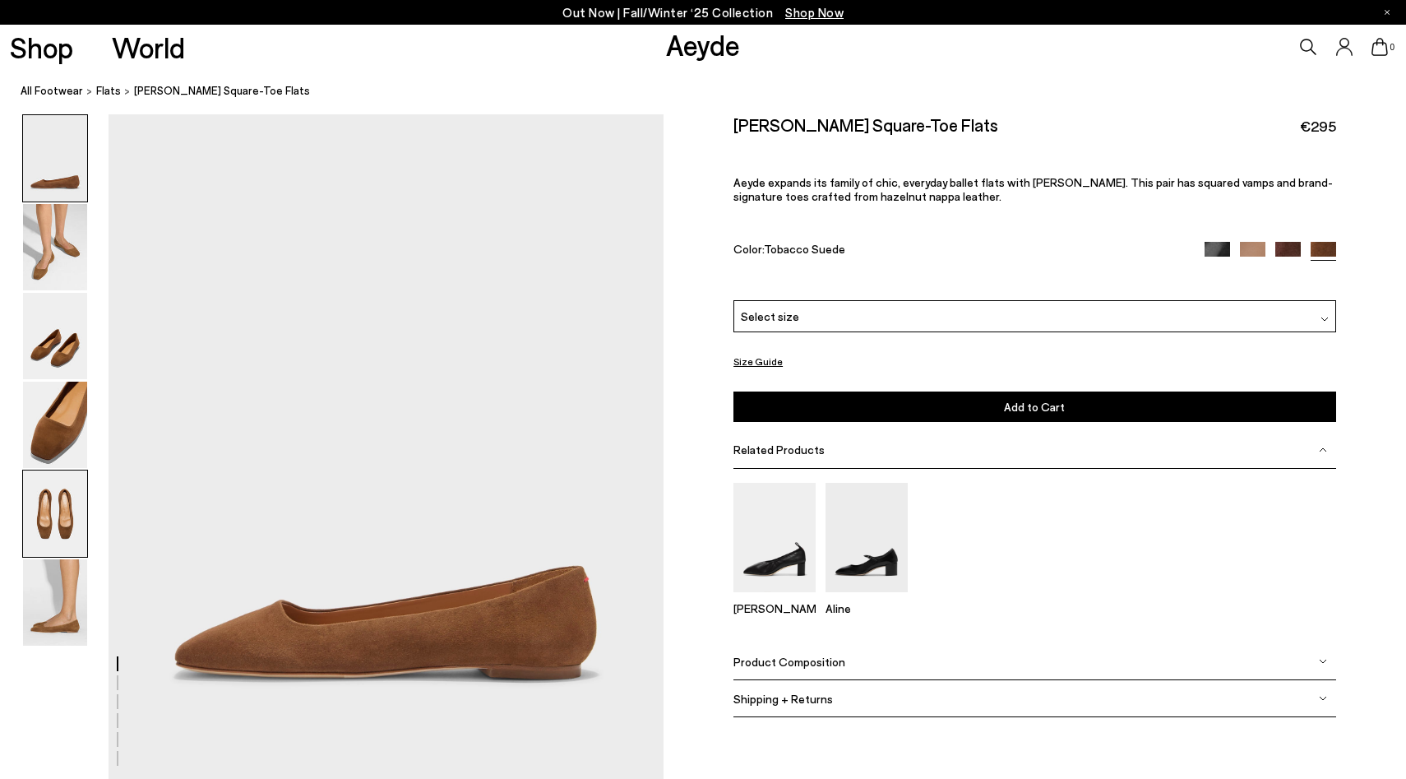
click at [53, 521] on img at bounding box center [55, 513] width 64 height 86
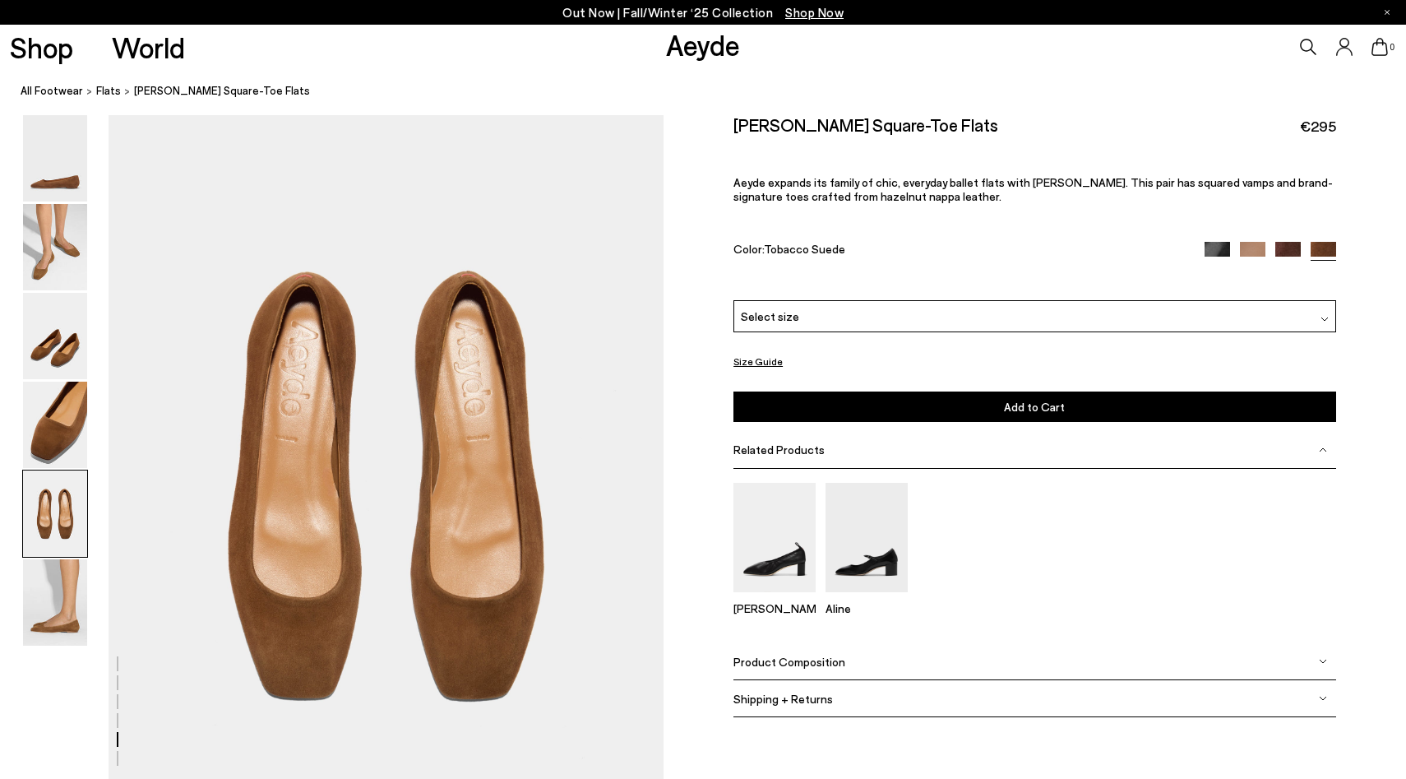
scroll to position [2894, 0]
click at [890, 320] on div "Select size" at bounding box center [1034, 316] width 602 height 32
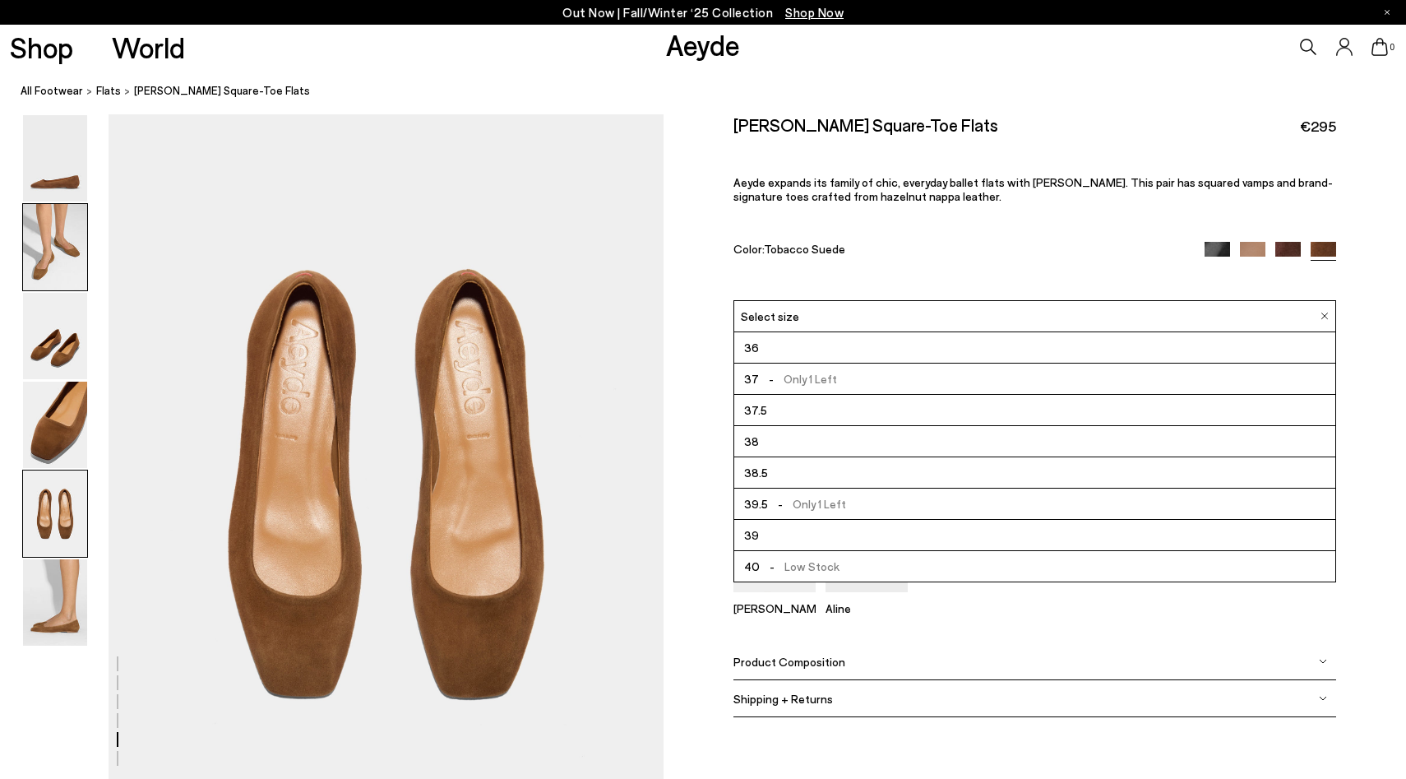
click at [53, 267] on img at bounding box center [55, 247] width 64 height 86
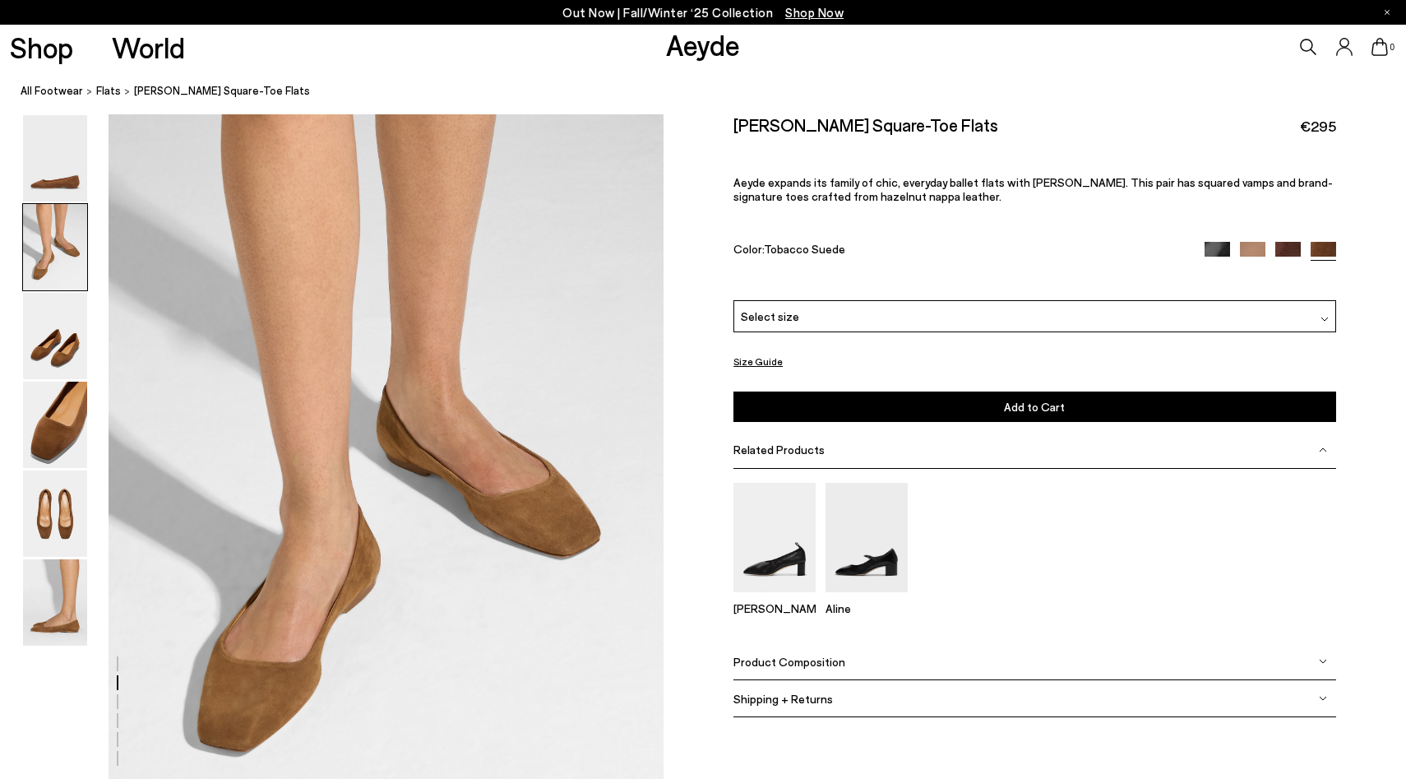
scroll to position [668, 0]
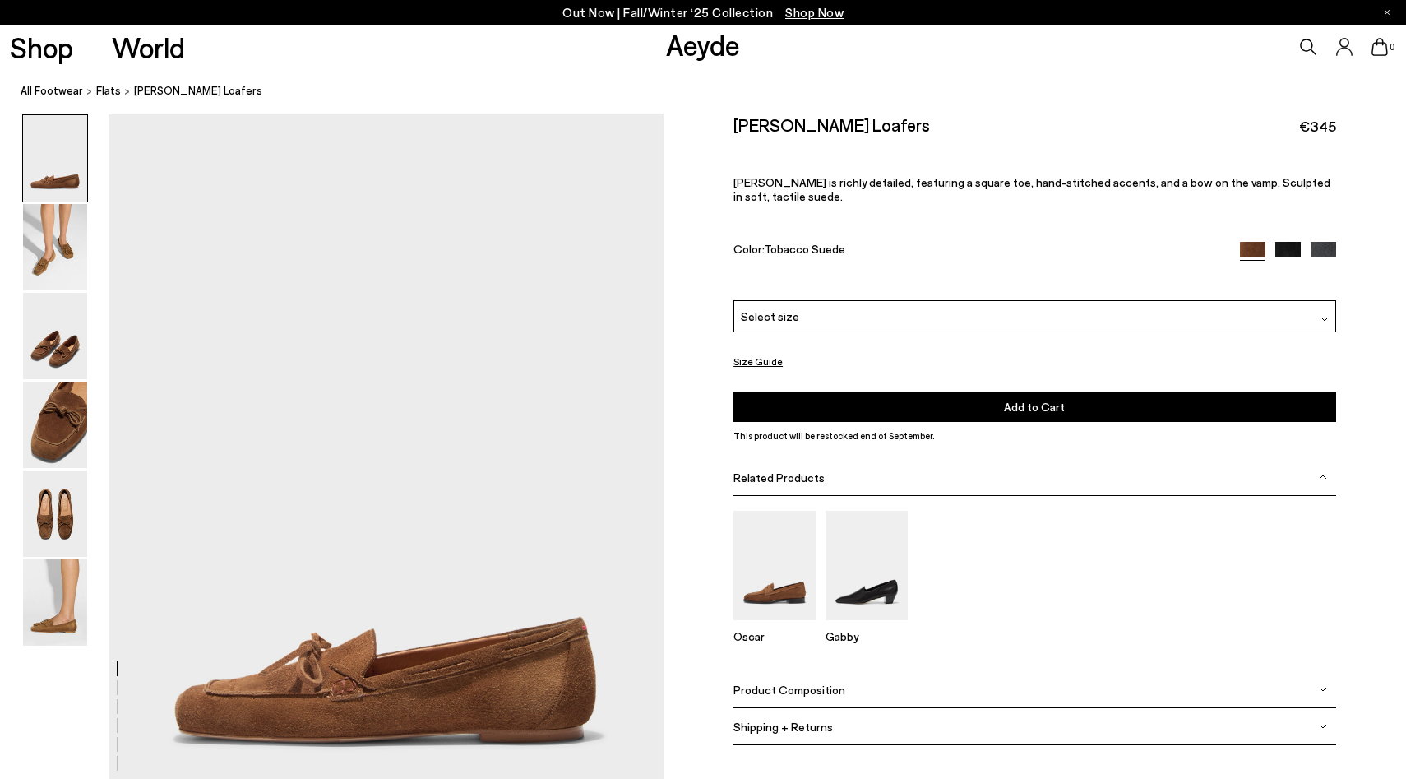
click at [836, 308] on div "Select size" at bounding box center [1034, 316] width 602 height 32
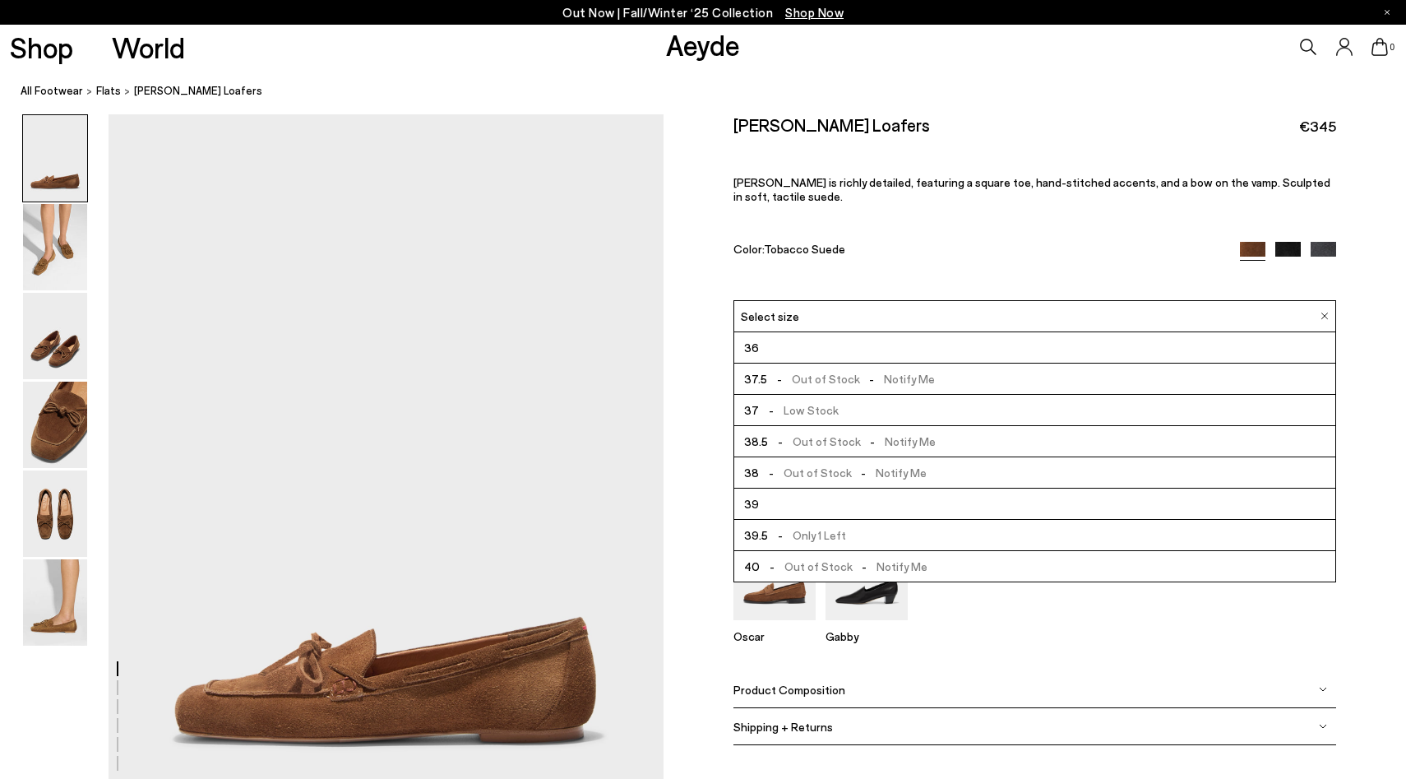
click at [890, 375] on span "- Out of Stock - Notify Me" at bounding box center [851, 378] width 168 height 21
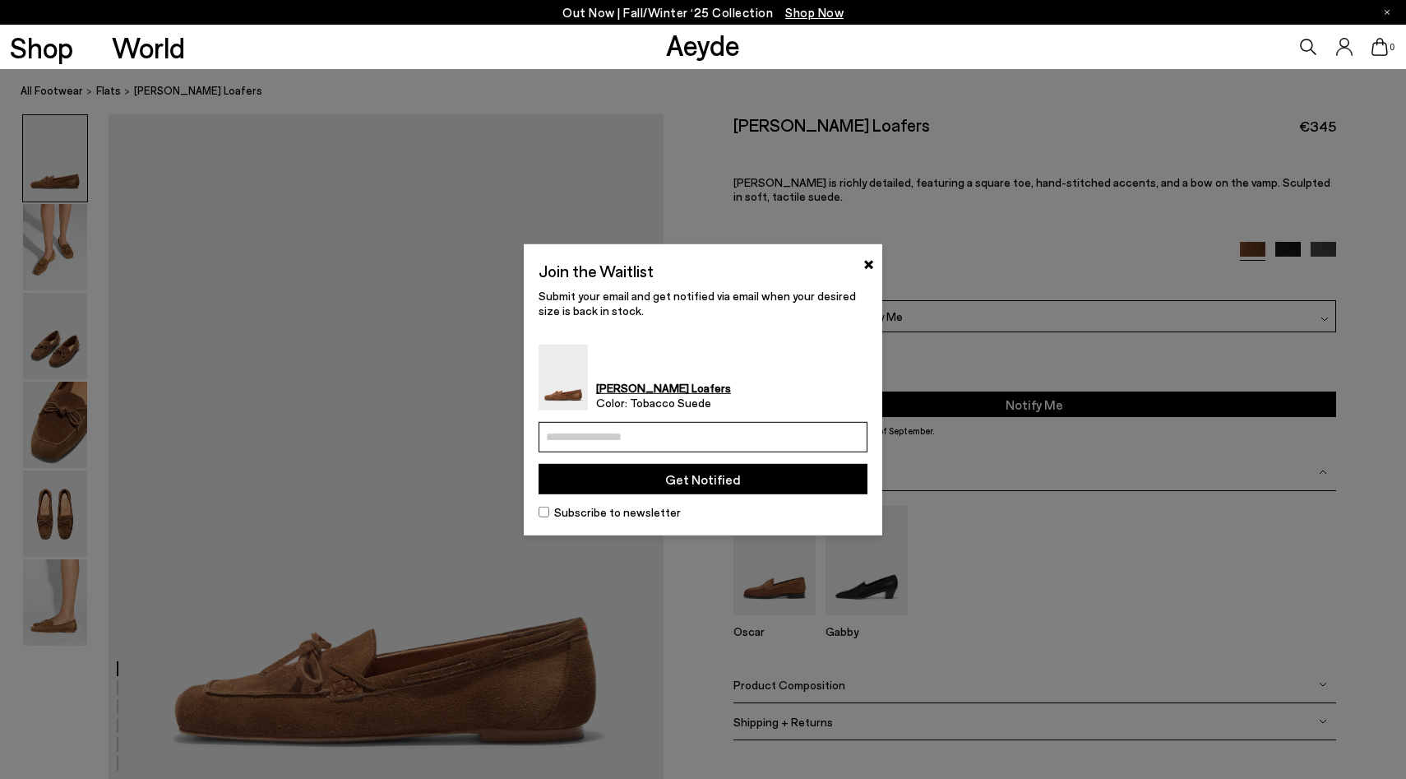
click at [765, 472] on button "Get Notified" at bounding box center [703, 479] width 329 height 30
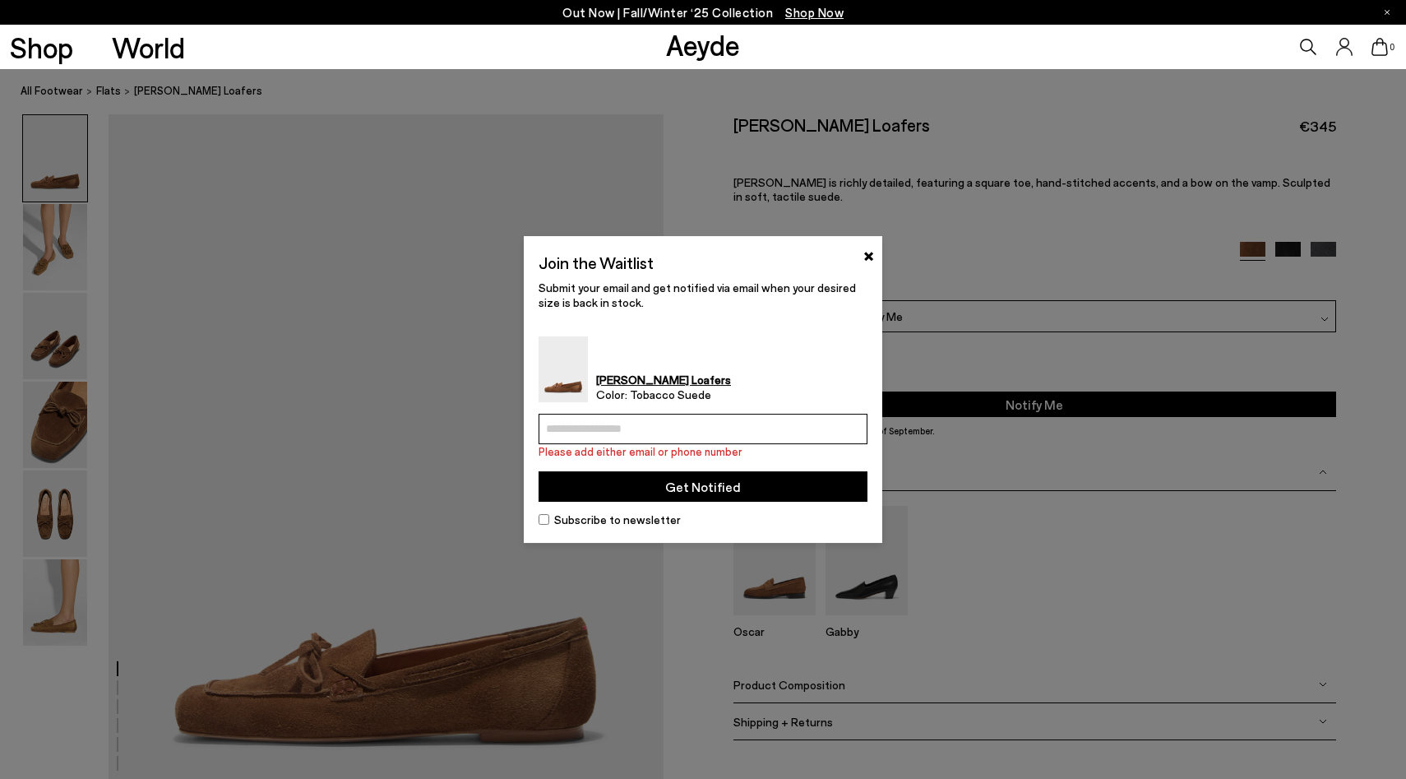
click at [770, 478] on button "Get Notified" at bounding box center [703, 486] width 329 height 30
click at [726, 426] on input "email" at bounding box center [703, 429] width 329 height 30
type input "**********"
click at [728, 491] on button "Get Notified" at bounding box center [703, 486] width 329 height 30
click at [868, 253] on button "×" at bounding box center [868, 254] width 11 height 20
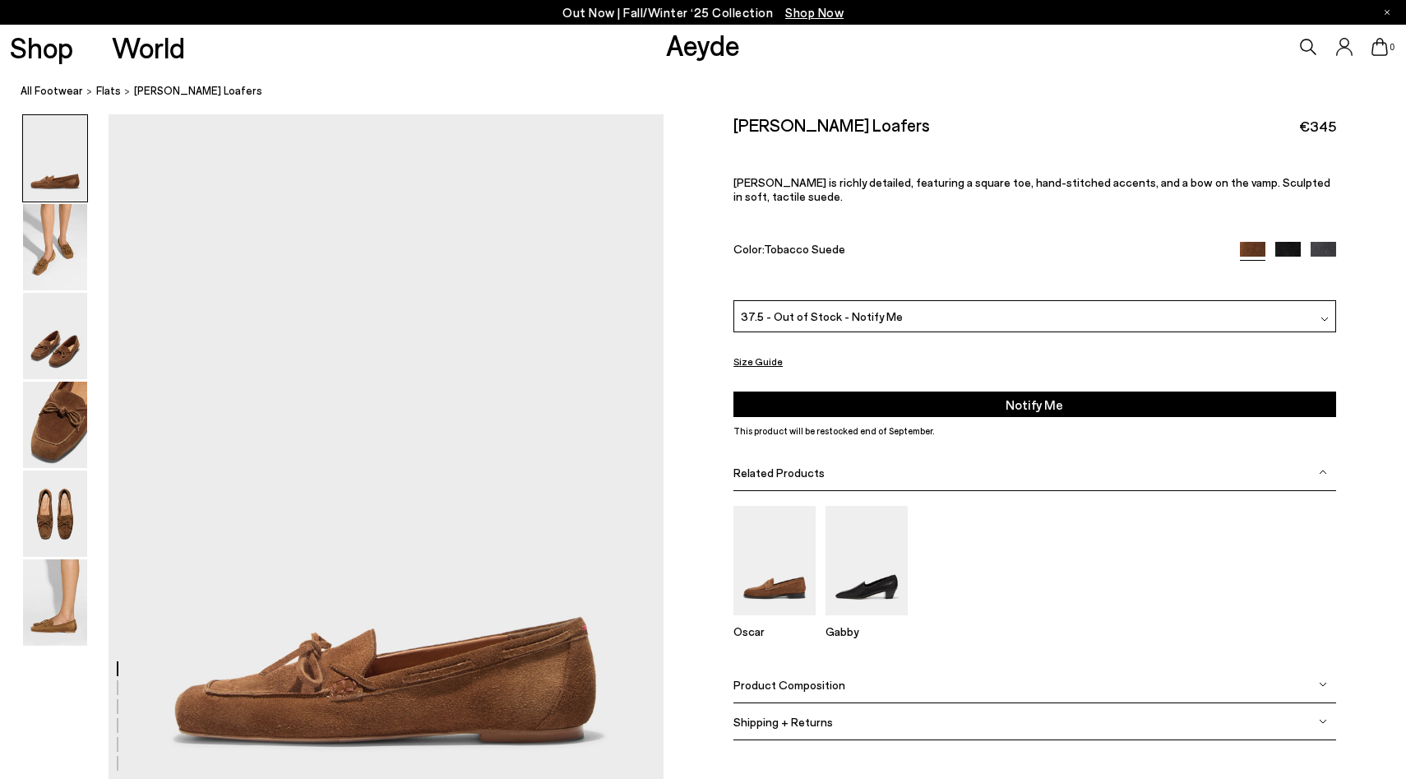
click at [874, 313] on span "37.5 - Out of Stock - Notify Me" at bounding box center [822, 315] width 162 height 17
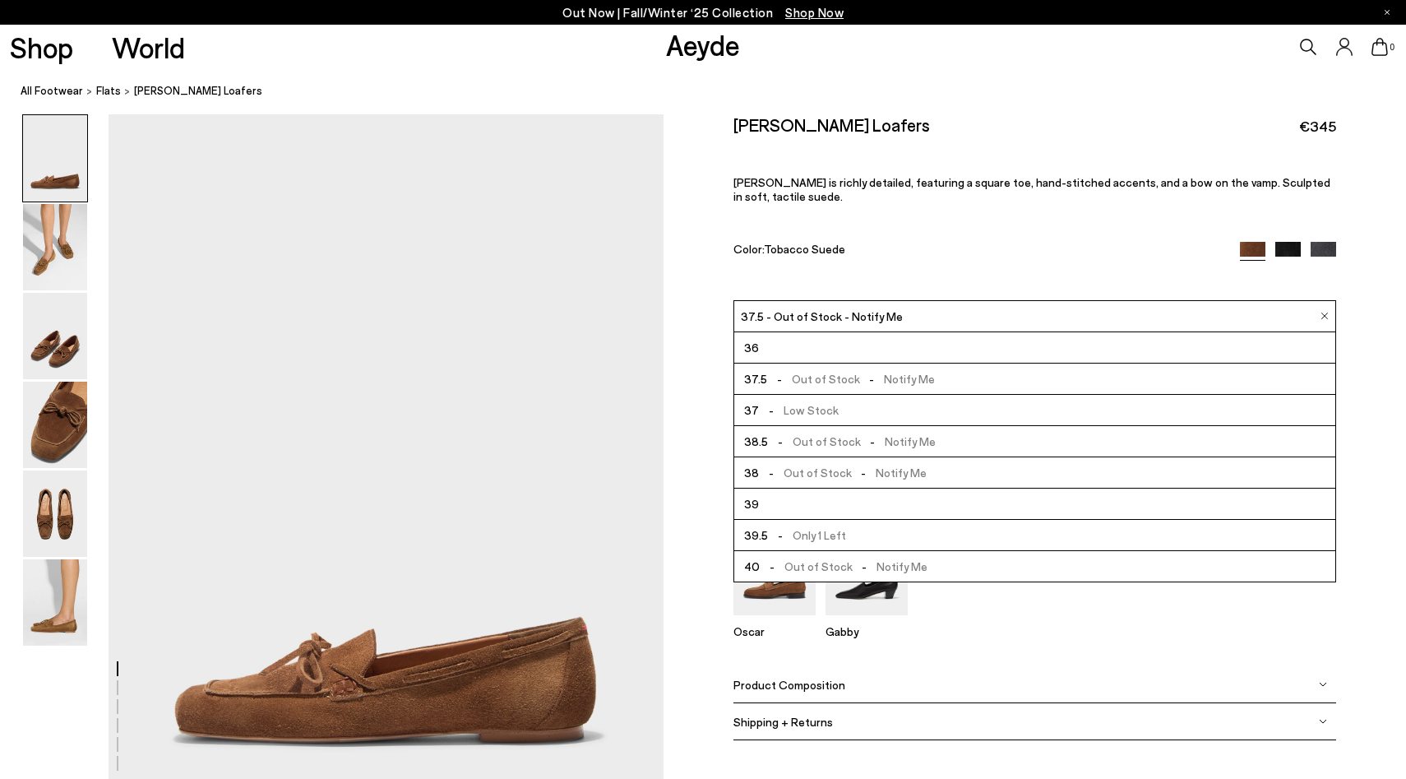
scroll to position [94, 0]
